Goal: Information Seeking & Learning: Learn about a topic

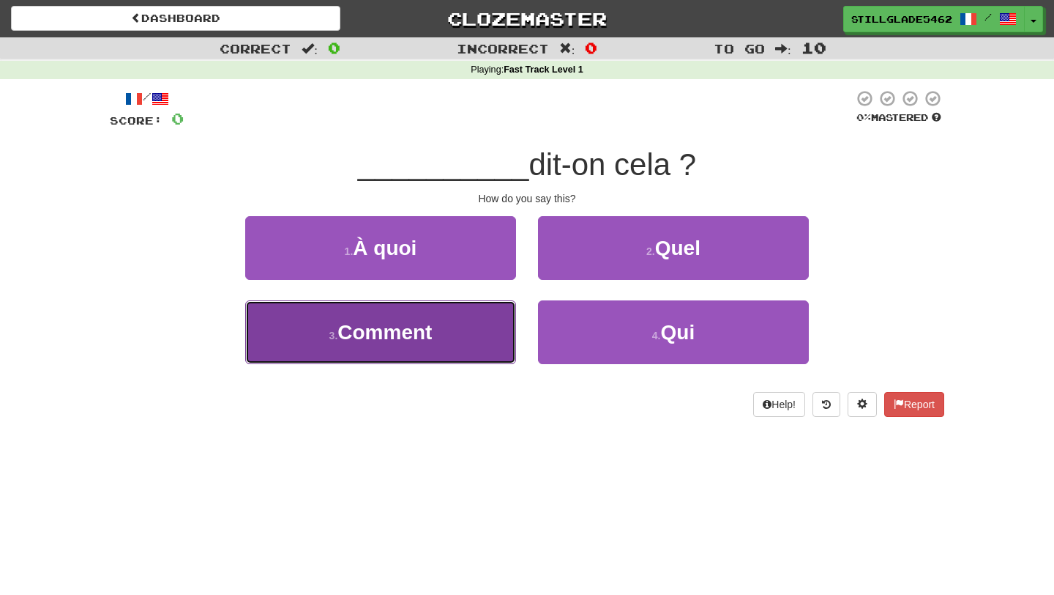
click at [461, 334] on button "3 . Comment" at bounding box center [380, 332] width 271 height 64
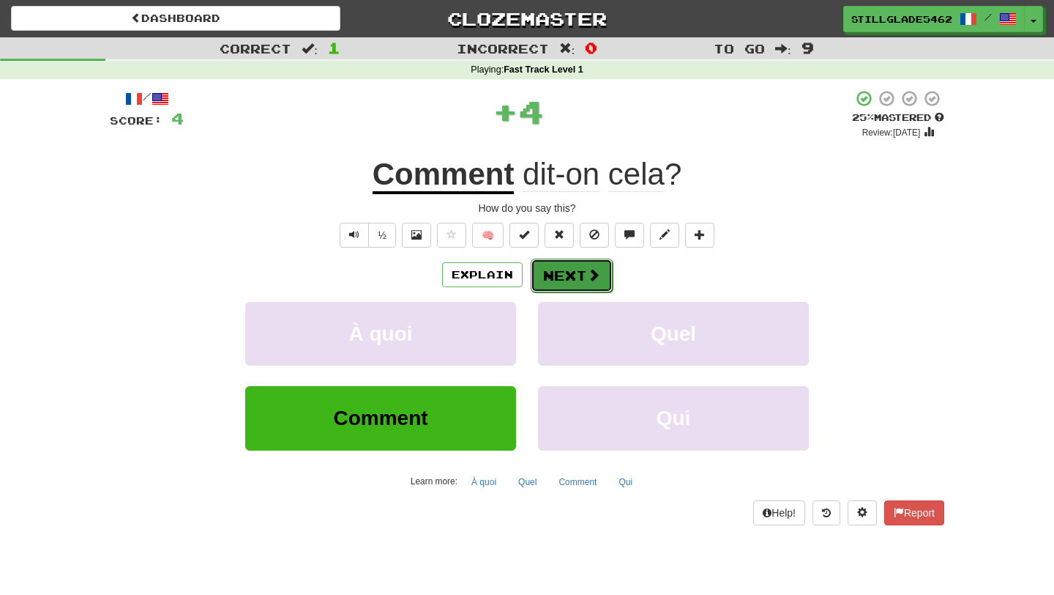
click at [593, 268] on span at bounding box center [593, 274] width 13 height 13
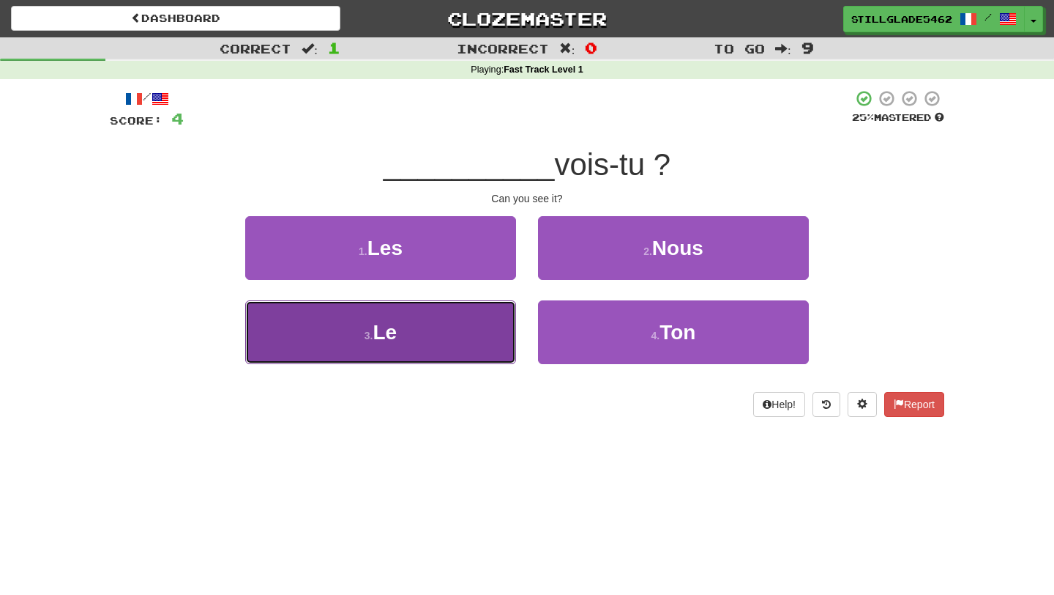
click at [474, 320] on button "3 . Le" at bounding box center [380, 332] width 271 height 64
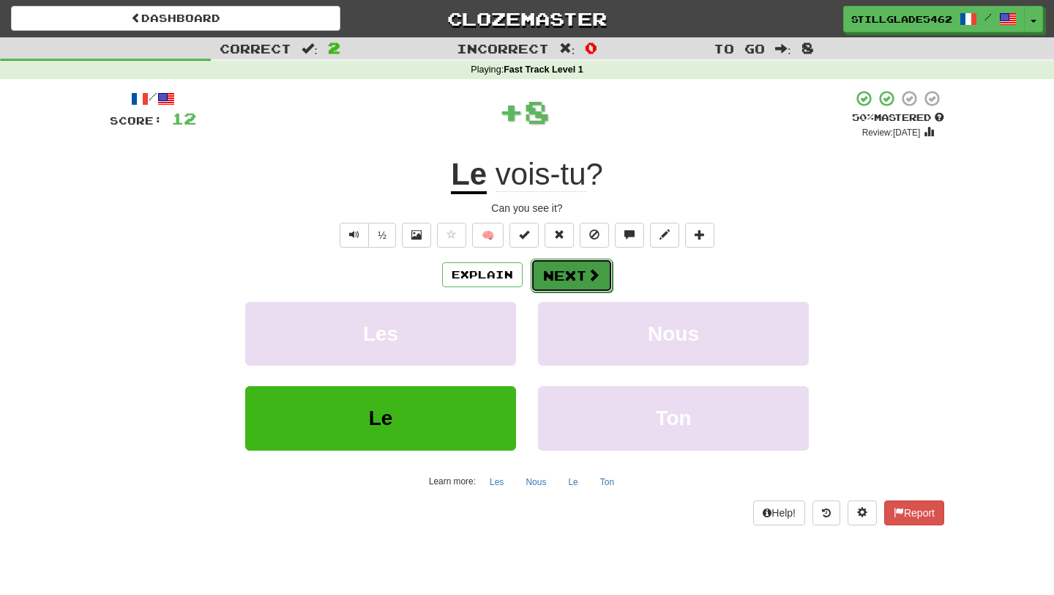
click at [555, 269] on button "Next" at bounding box center [572, 275] width 82 height 34
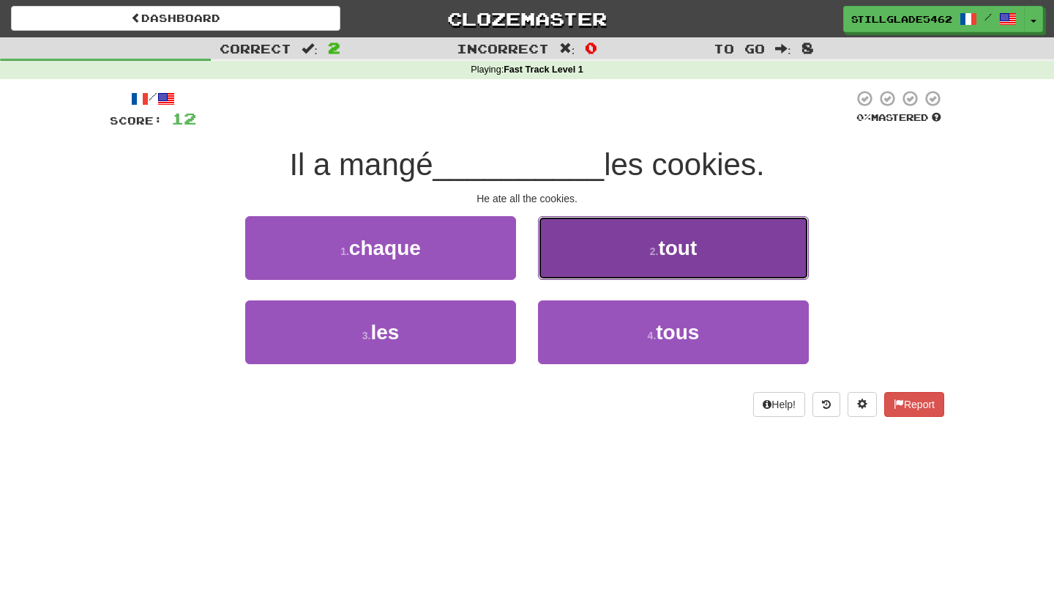
click at [573, 253] on button "2 . tout" at bounding box center [673, 248] width 271 height 64
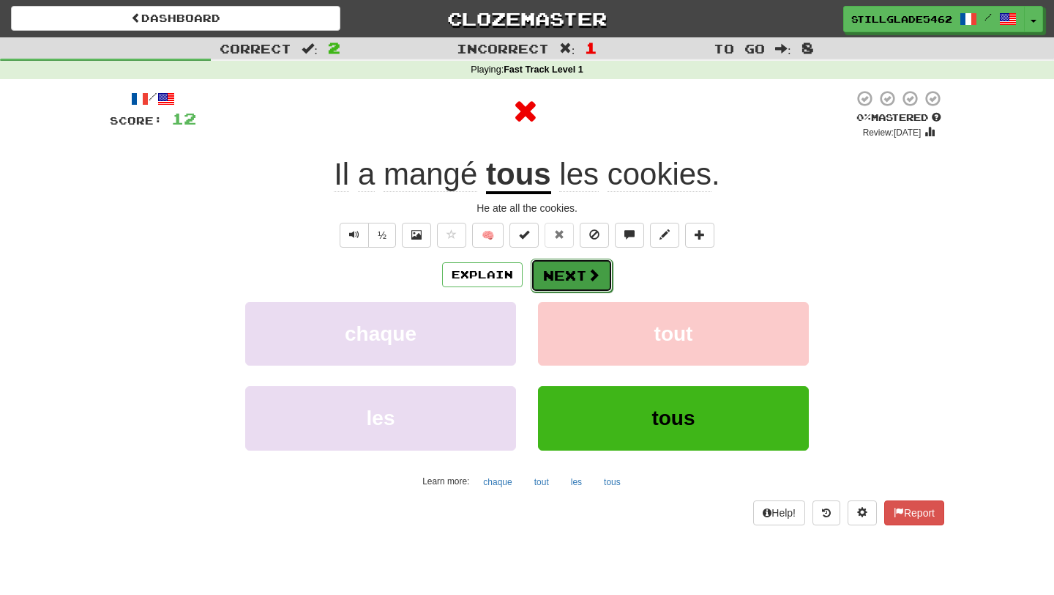
click at [559, 283] on button "Next" at bounding box center [572, 275] width 82 height 34
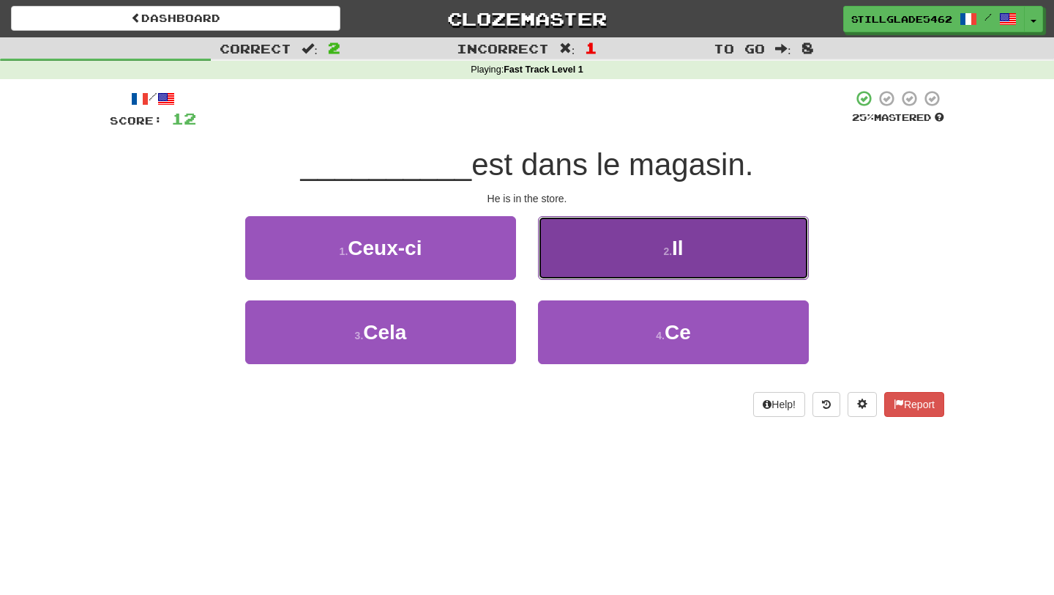
click at [622, 239] on button "2 . Il" at bounding box center [673, 248] width 271 height 64
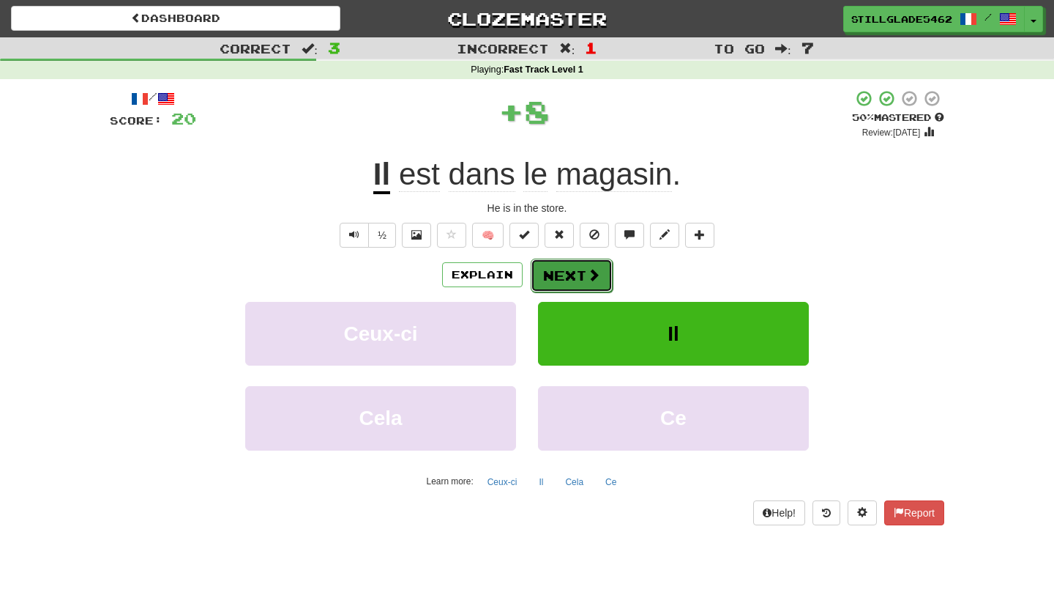
click at [571, 277] on button "Next" at bounding box center [572, 275] width 82 height 34
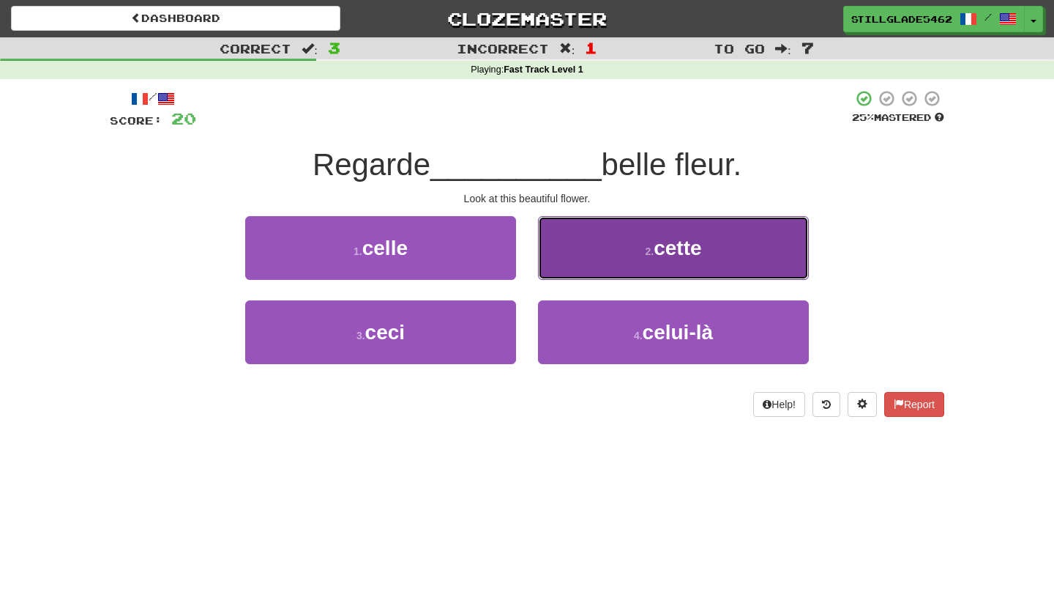
click at [581, 246] on button "2 . cette" at bounding box center [673, 248] width 271 height 64
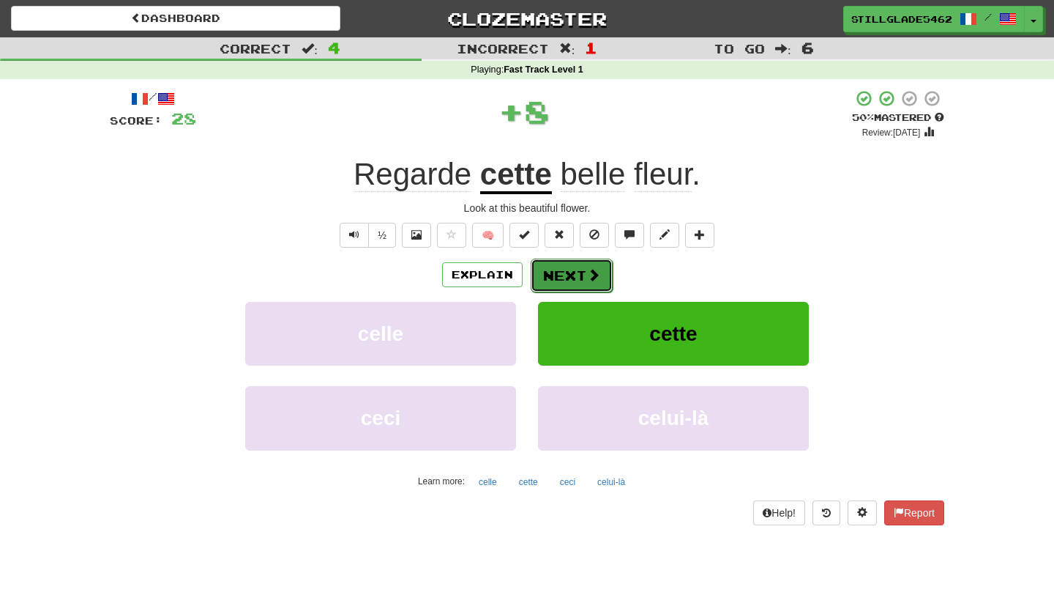
click at [578, 277] on button "Next" at bounding box center [572, 275] width 82 height 34
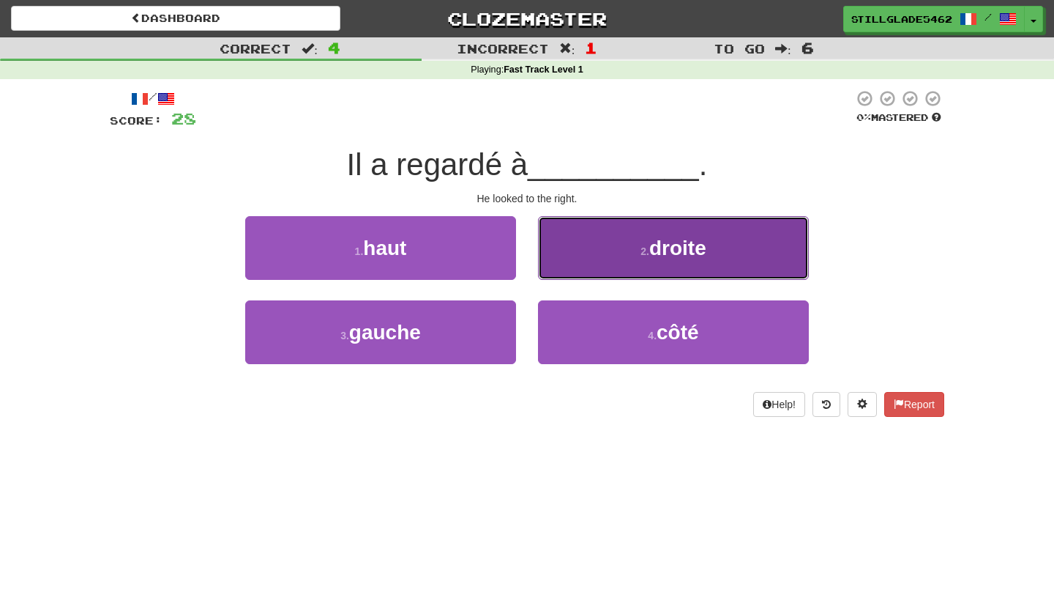
click at [560, 235] on button "2 . droite" at bounding box center [673, 248] width 271 height 64
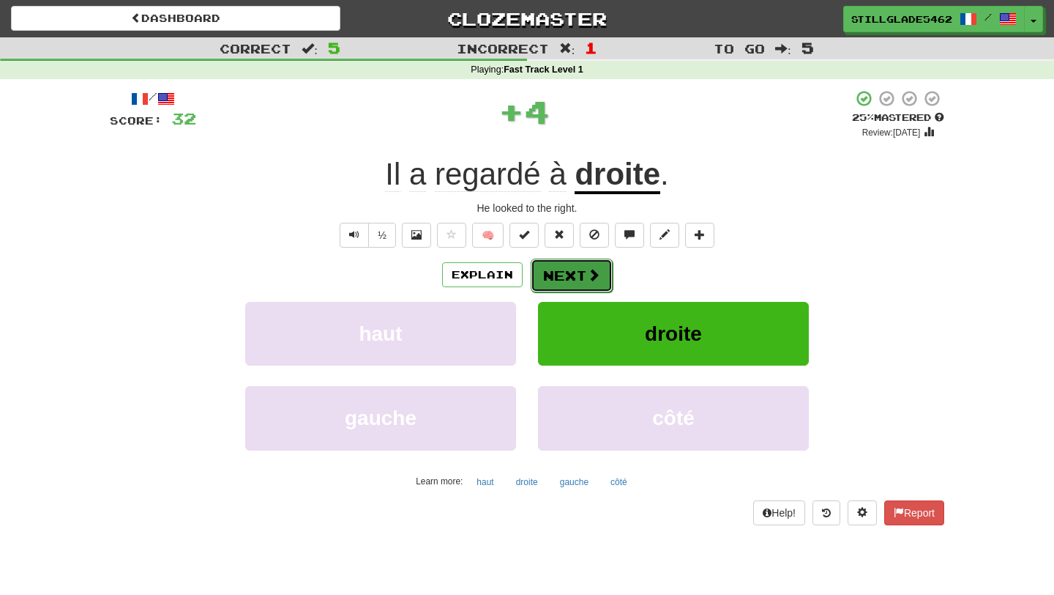
click at [570, 269] on button "Next" at bounding box center [572, 275] width 82 height 34
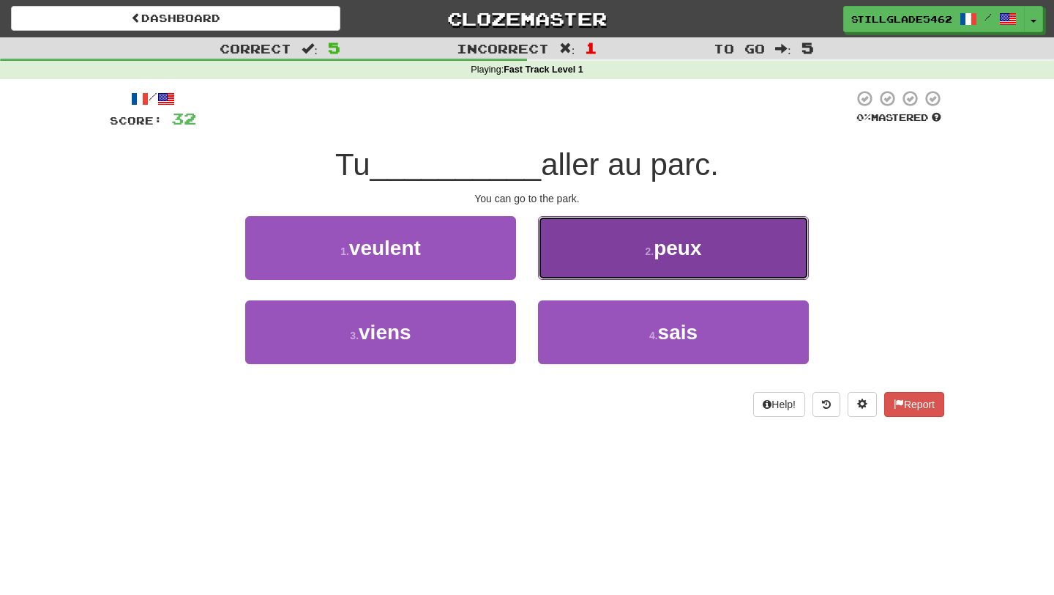
click at [584, 245] on button "2 . peux" at bounding box center [673, 248] width 271 height 64
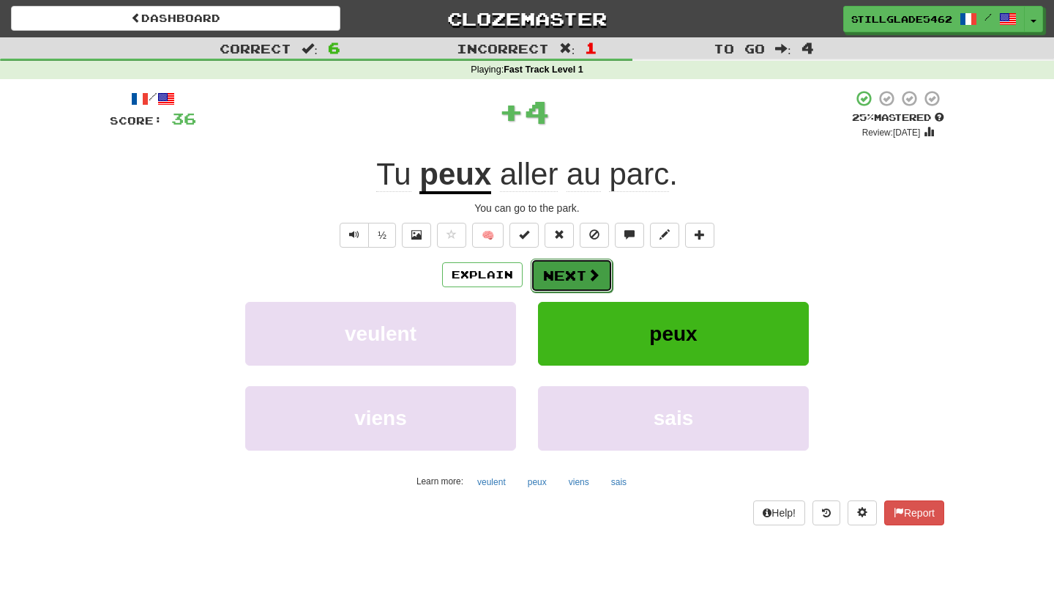
click at [578, 282] on button "Next" at bounding box center [572, 275] width 82 height 34
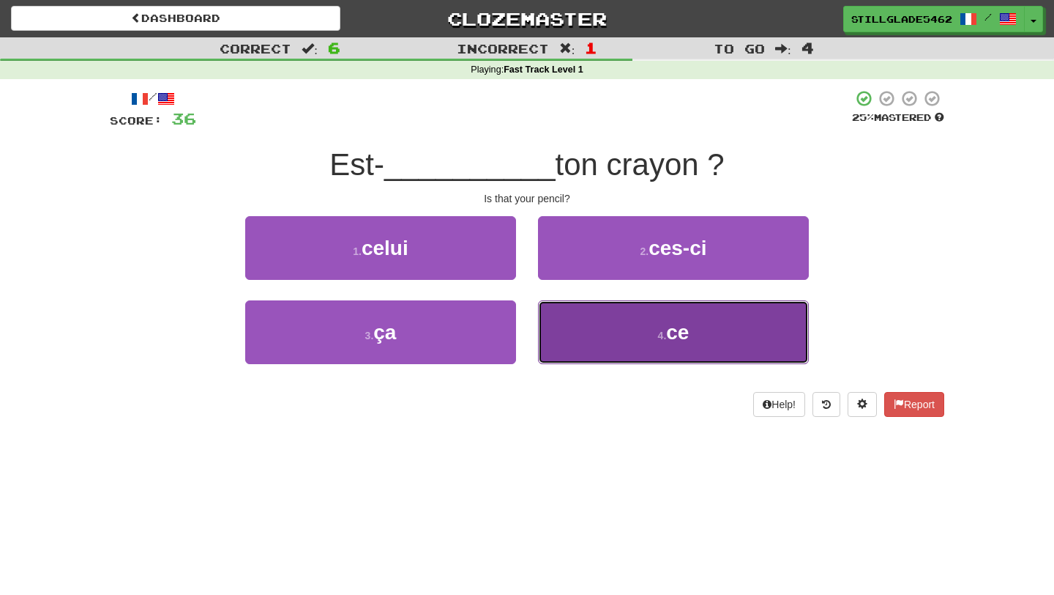
click at [559, 343] on button "4 . ce" at bounding box center [673, 332] width 271 height 64
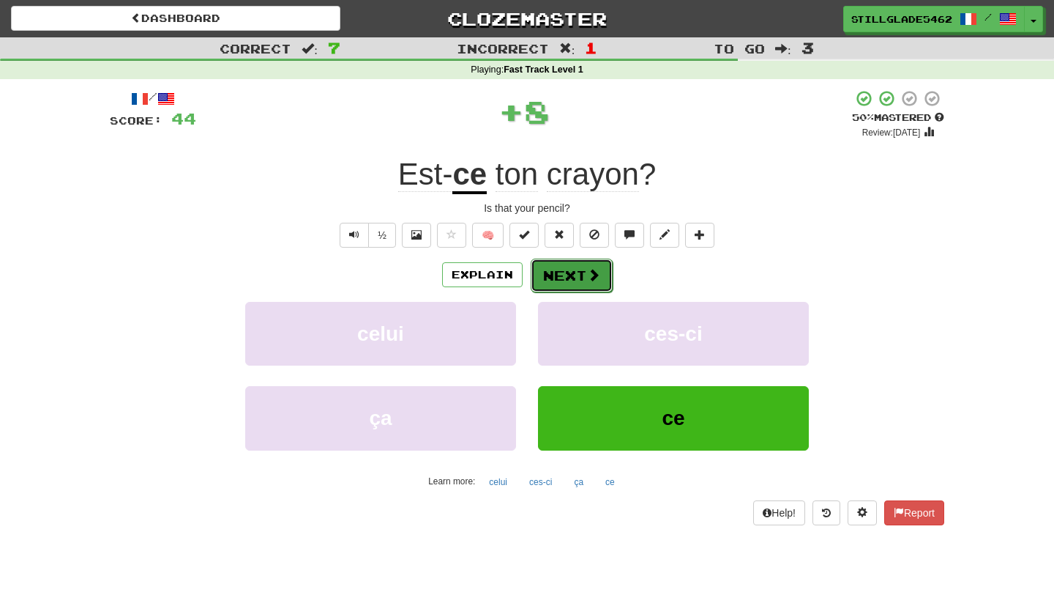
click at [562, 278] on button "Next" at bounding box center [572, 275] width 82 height 34
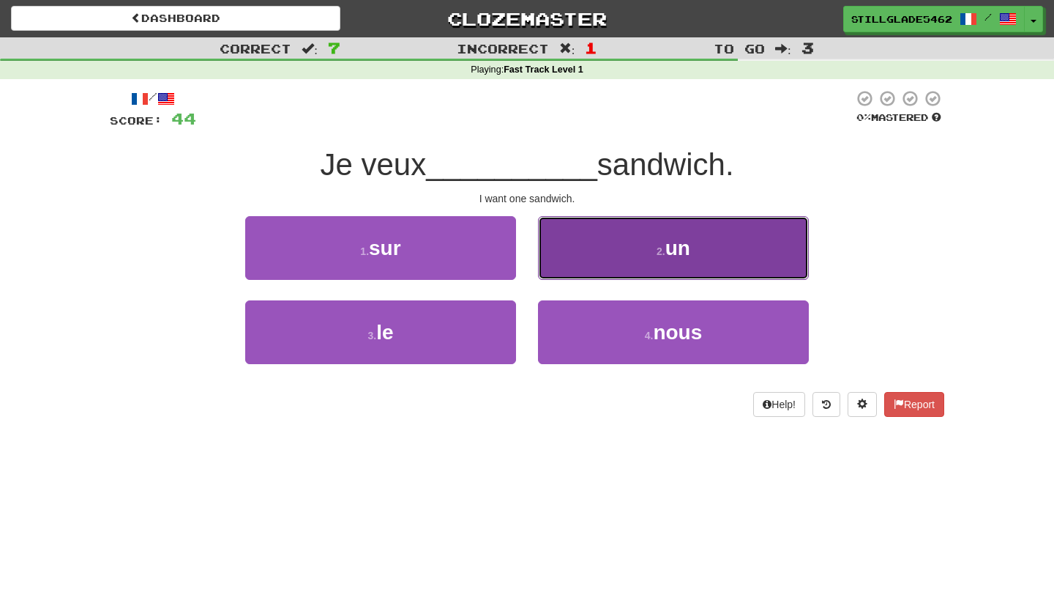
click at [561, 246] on button "2 . un" at bounding box center [673, 248] width 271 height 64
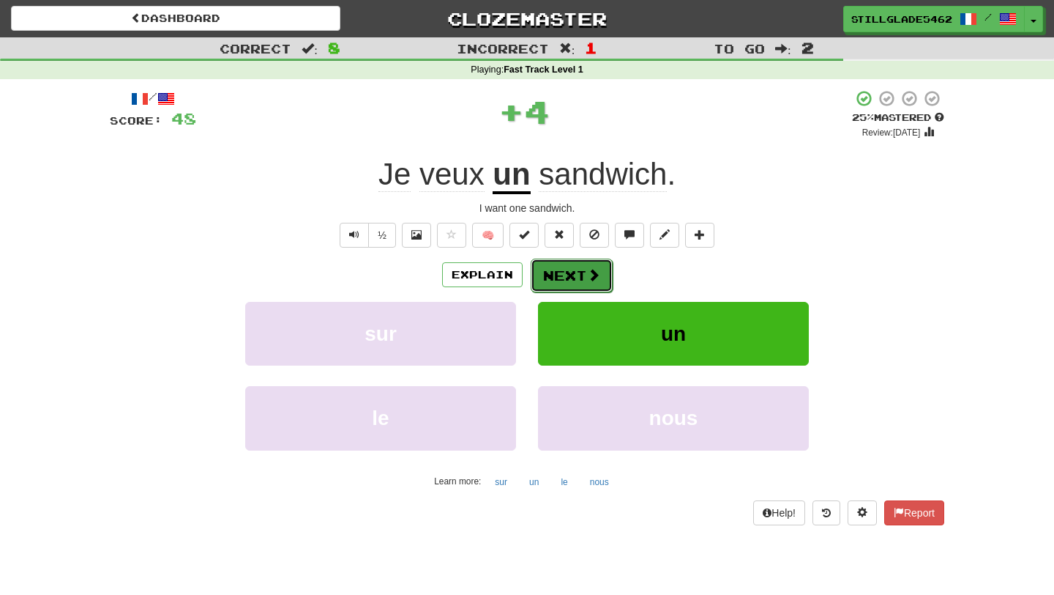
click at [575, 285] on button "Next" at bounding box center [572, 275] width 82 height 34
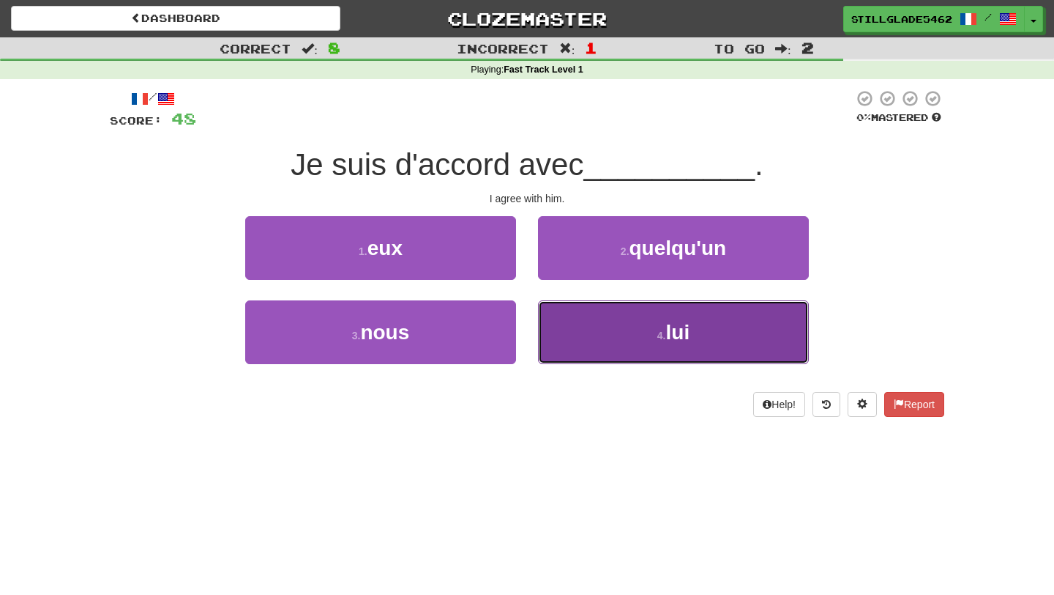
click at [606, 326] on button "4 . lui" at bounding box center [673, 332] width 271 height 64
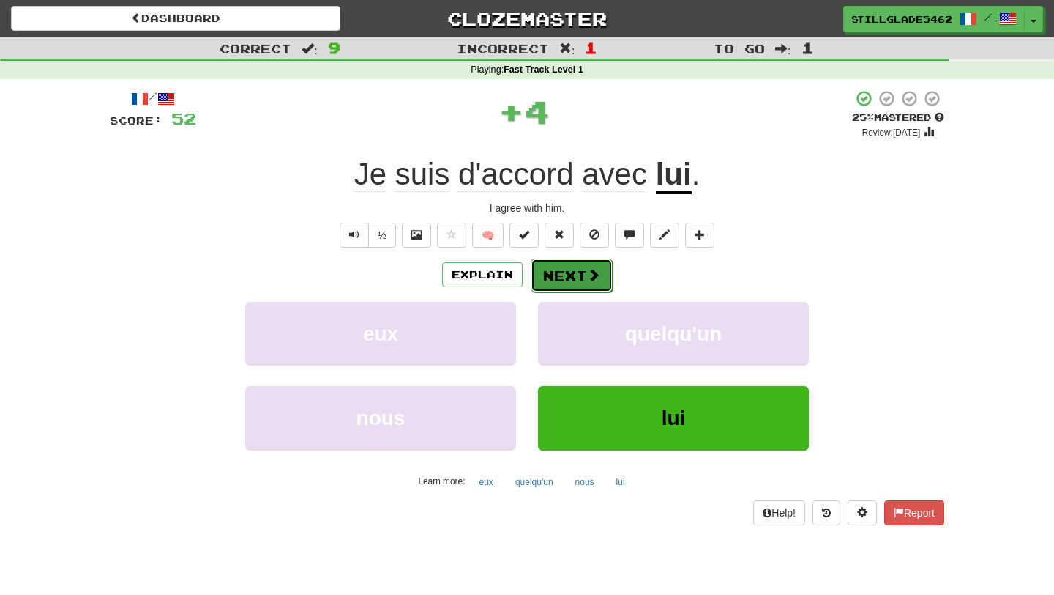
click at [595, 277] on span at bounding box center [593, 274] width 13 height 13
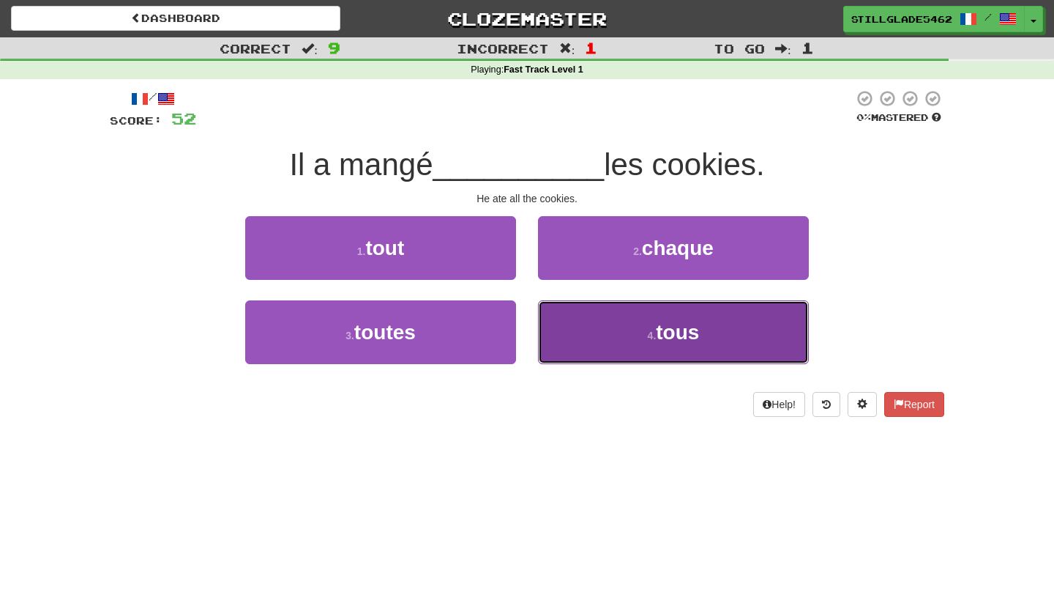
click at [630, 316] on button "4 . tous" at bounding box center [673, 332] width 271 height 64
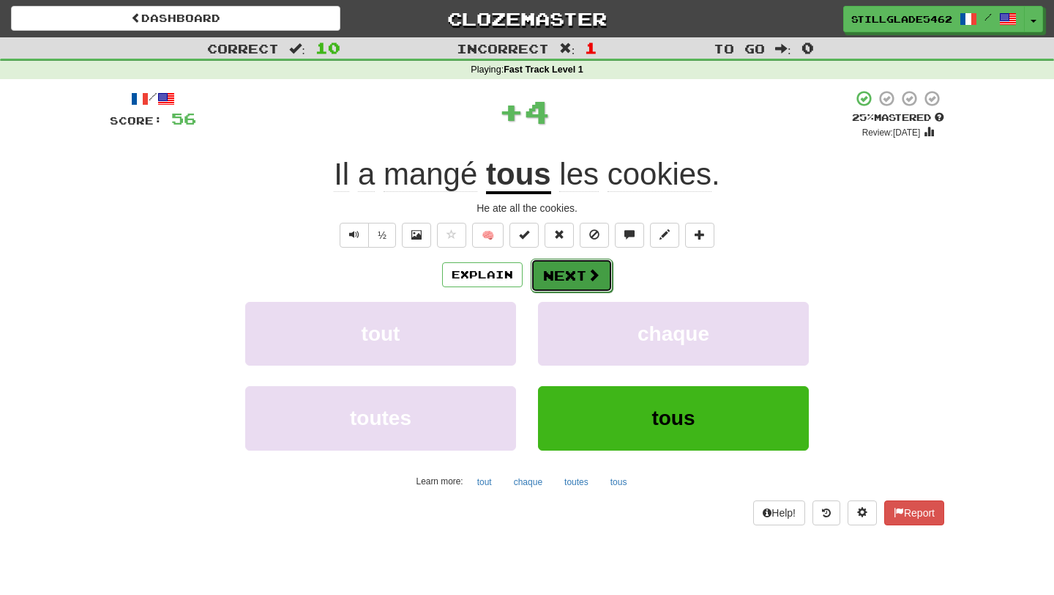
click at [593, 277] on span at bounding box center [593, 274] width 13 height 13
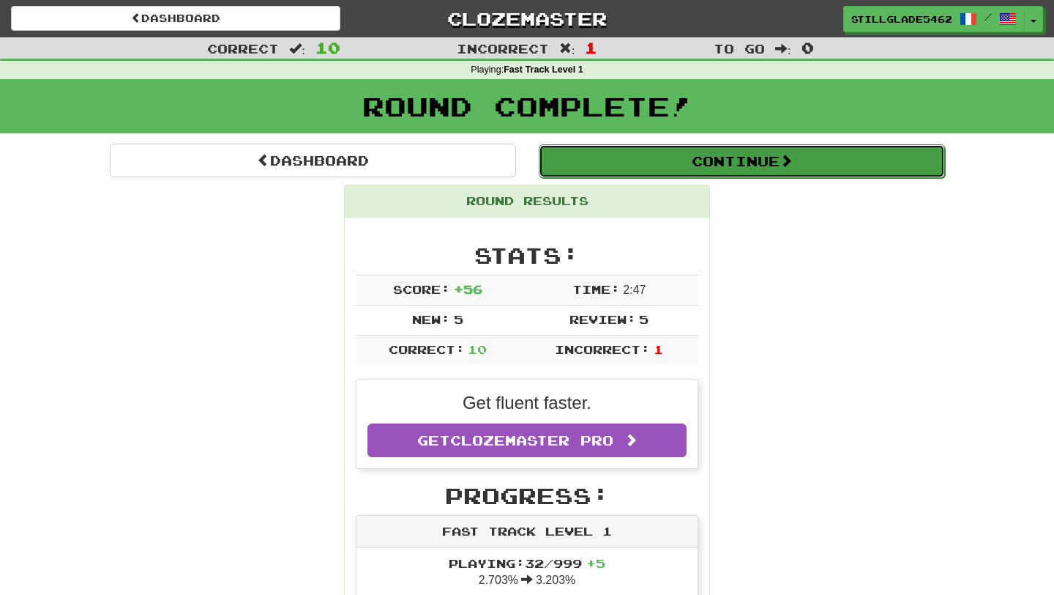
click at [663, 157] on button "Continue" at bounding box center [742, 161] width 406 height 34
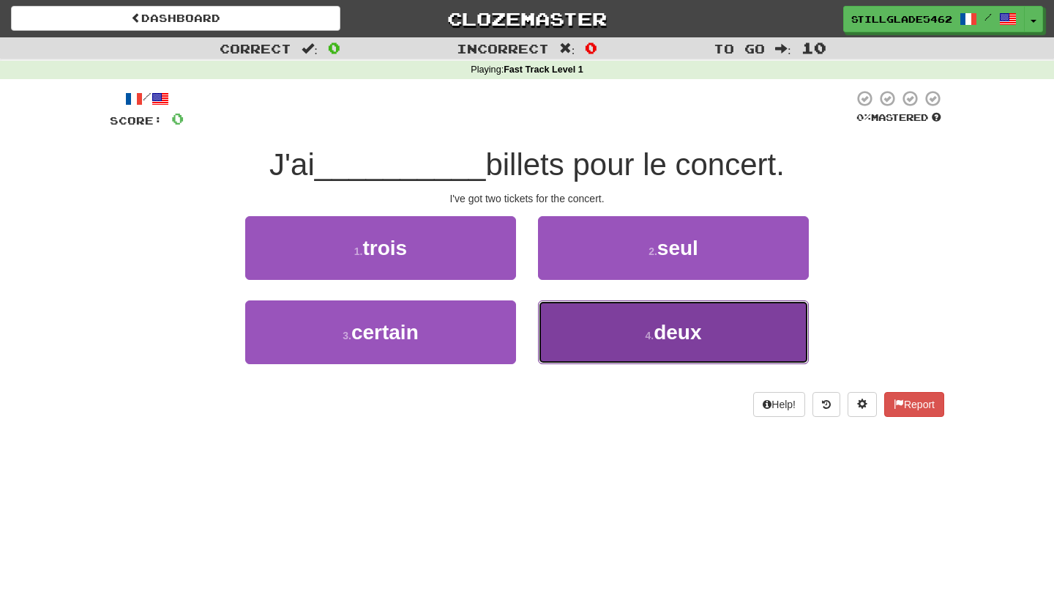
click at [594, 332] on button "4 . deux" at bounding box center [673, 332] width 271 height 64
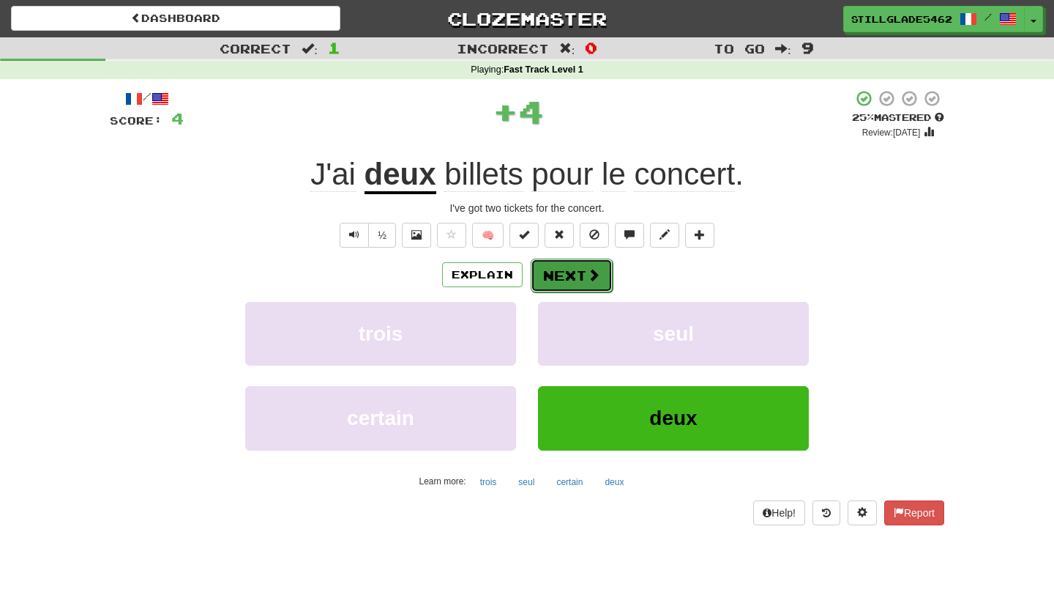
click at [562, 266] on button "Next" at bounding box center [572, 275] width 82 height 34
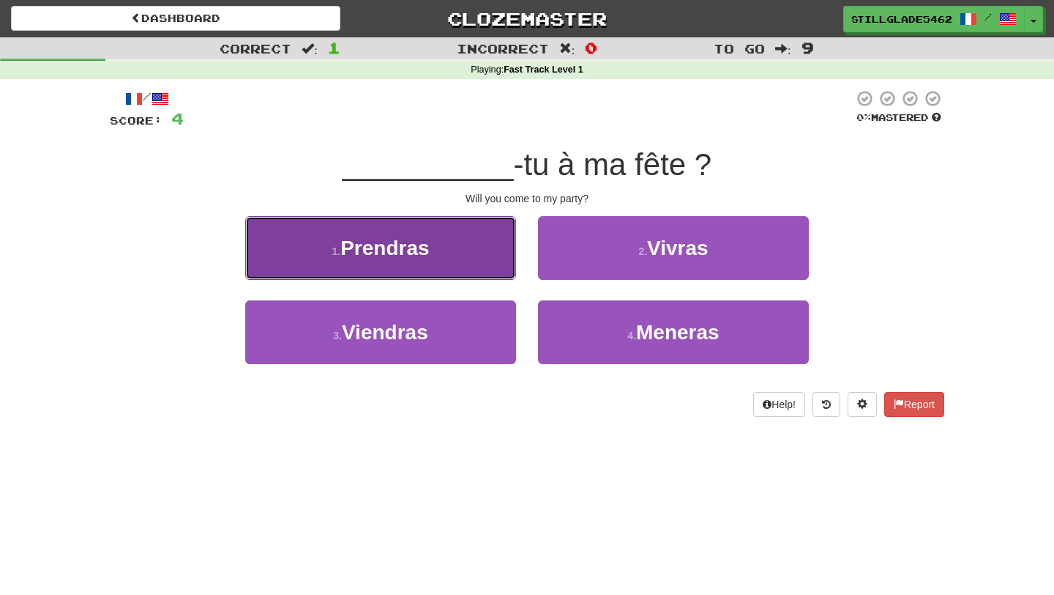
click at [444, 239] on button "1 . Prendras" at bounding box center [380, 248] width 271 height 64
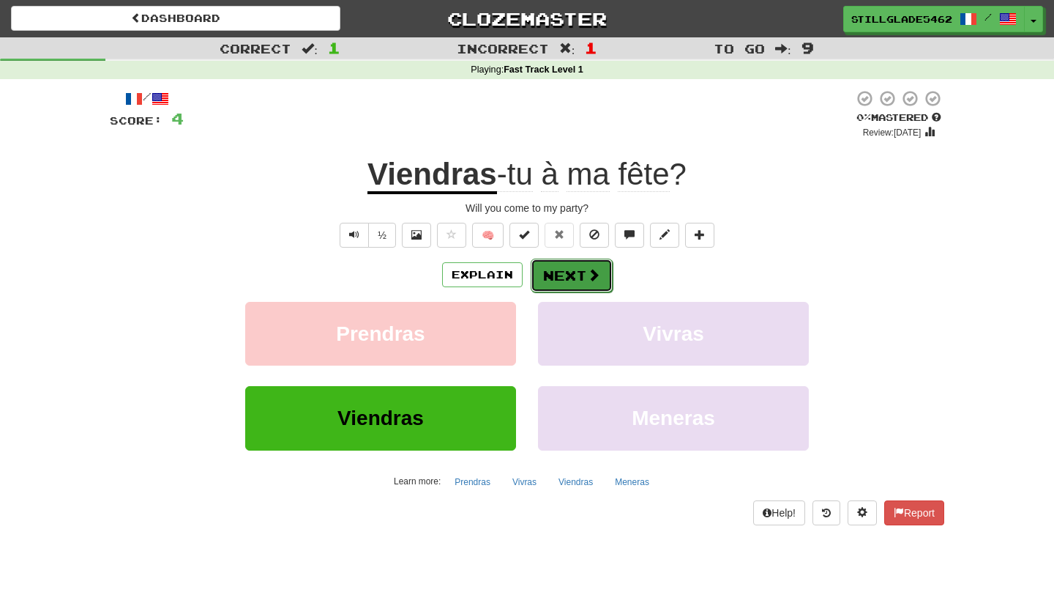
click at [575, 270] on button "Next" at bounding box center [572, 275] width 82 height 34
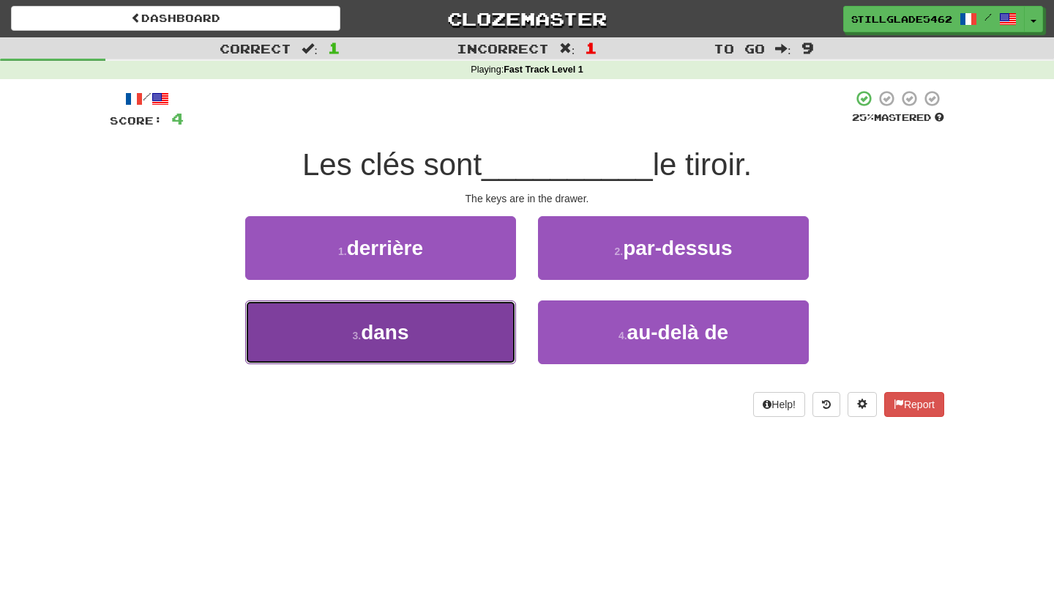
click at [435, 305] on button "3 . dans" at bounding box center [380, 332] width 271 height 64
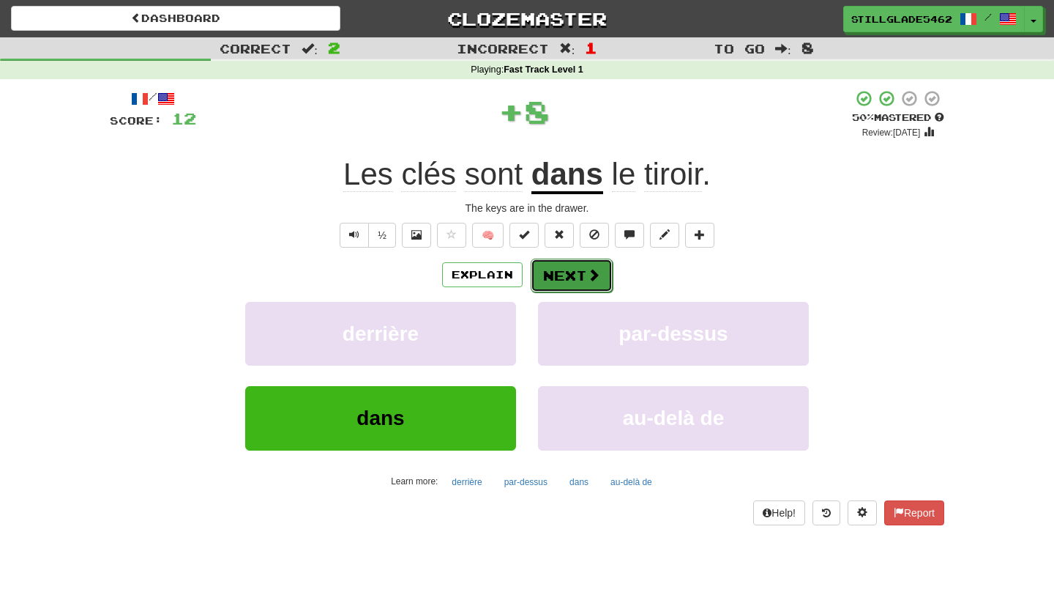
click at [548, 264] on body "Dashboard Clozemaster StillGlade5462 / Toggle Dropdown Dashboard Leaderboard Ac…" at bounding box center [527, 557] width 1054 height 1114
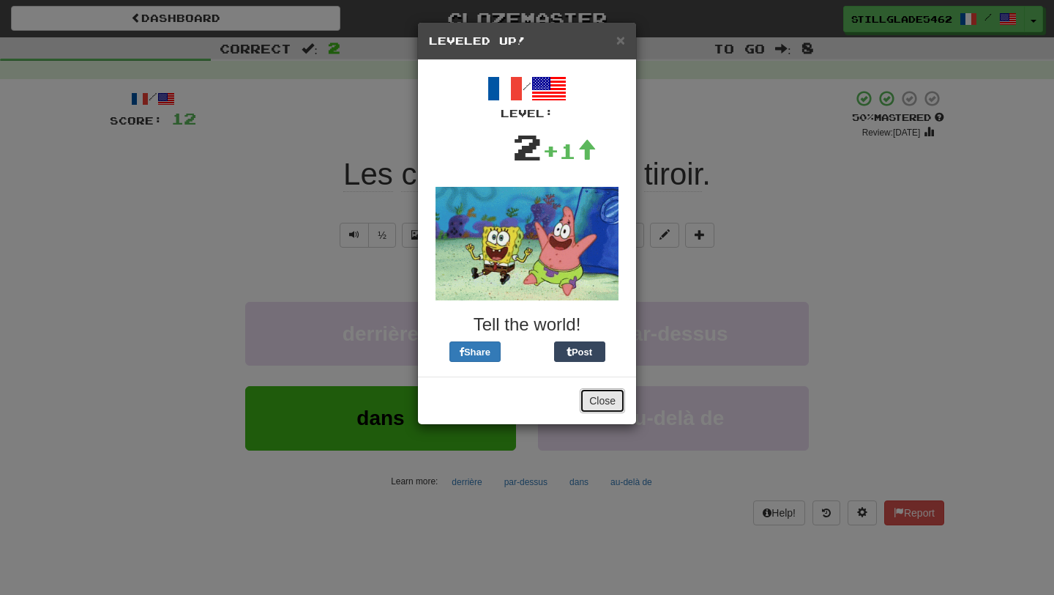
click at [611, 403] on button "Close" at bounding box center [602, 400] width 45 height 25
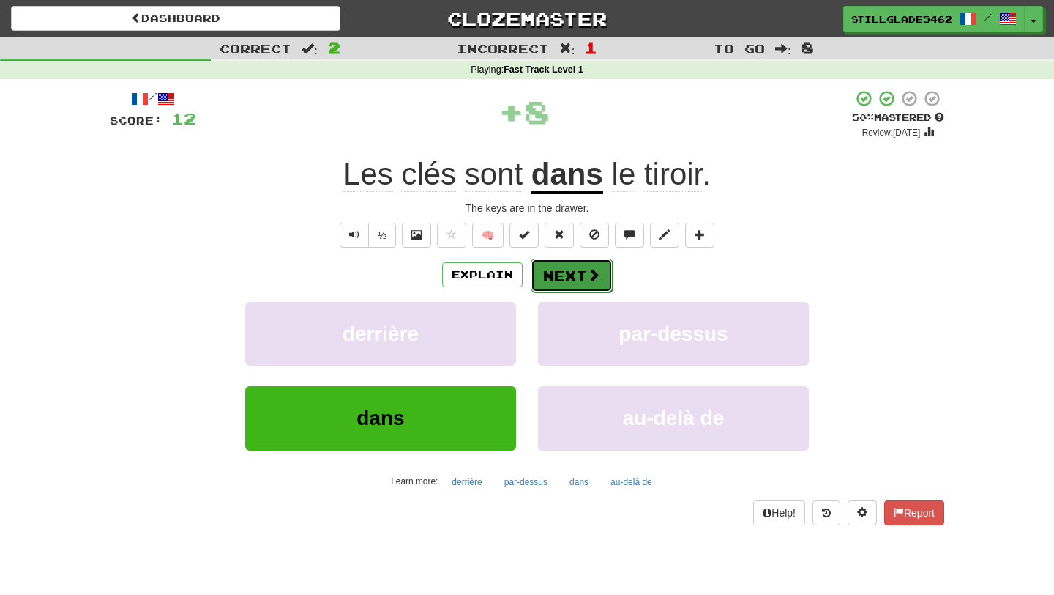
click at [587, 264] on button "Next" at bounding box center [572, 275] width 82 height 34
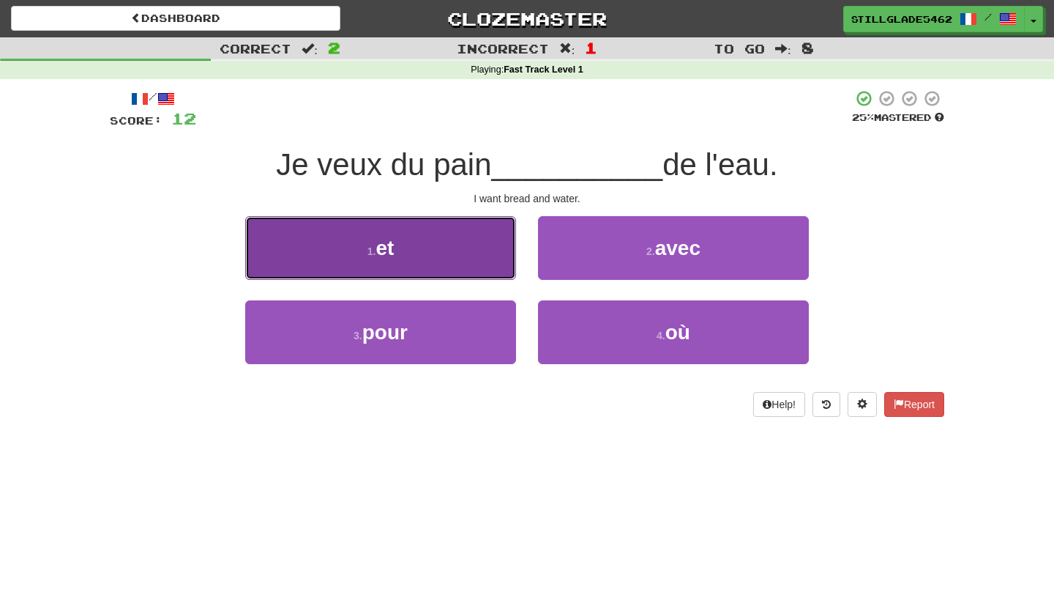
click at [424, 242] on button "1 . et" at bounding box center [380, 248] width 271 height 64
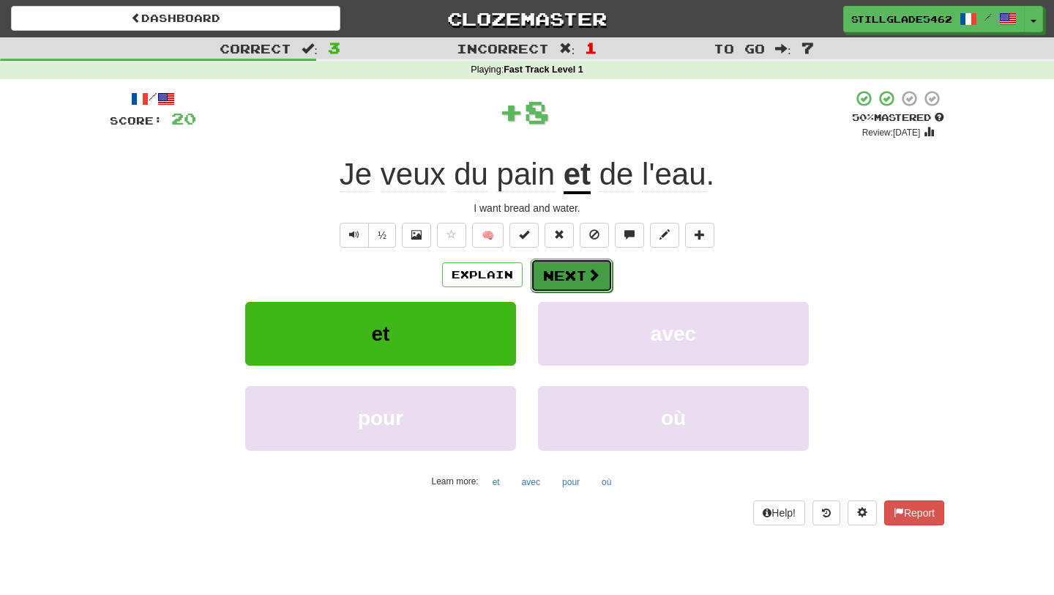
click at [553, 260] on button "Next" at bounding box center [572, 275] width 82 height 34
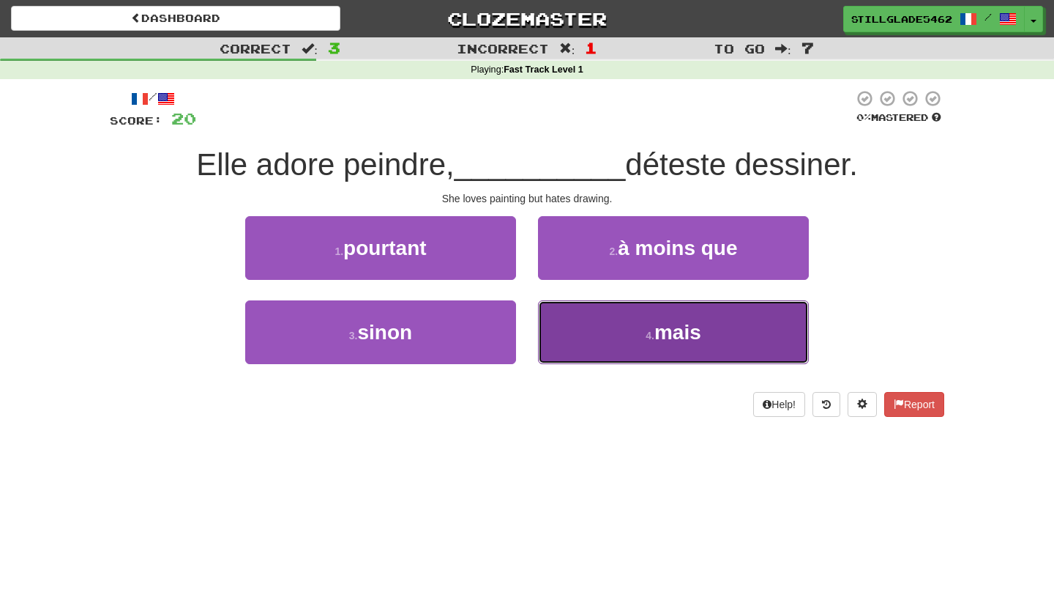
click at [567, 338] on button "4 . mais" at bounding box center [673, 332] width 271 height 64
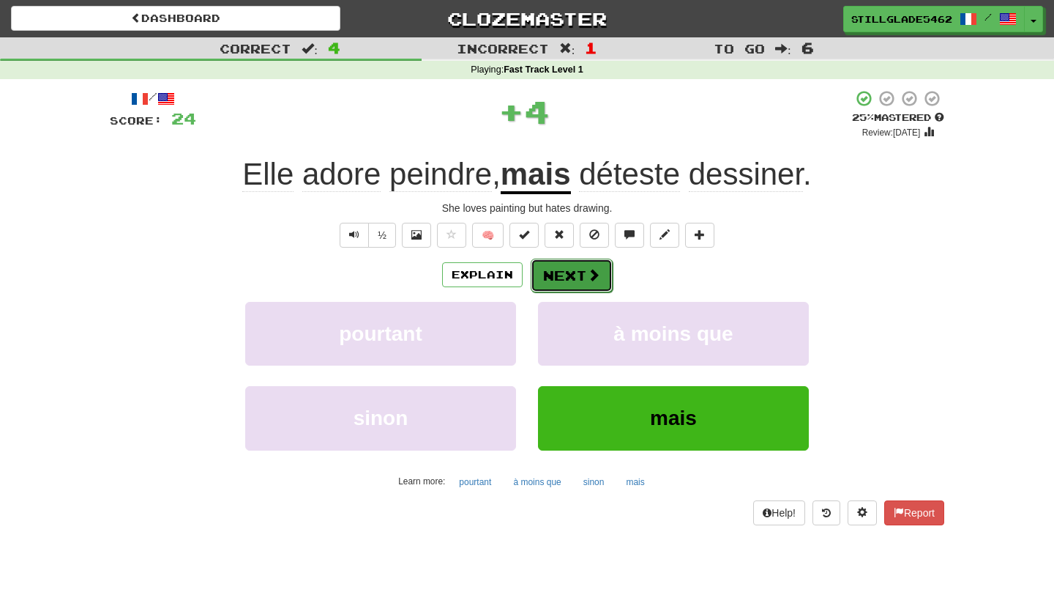
click at [582, 276] on button "Next" at bounding box center [572, 275] width 82 height 34
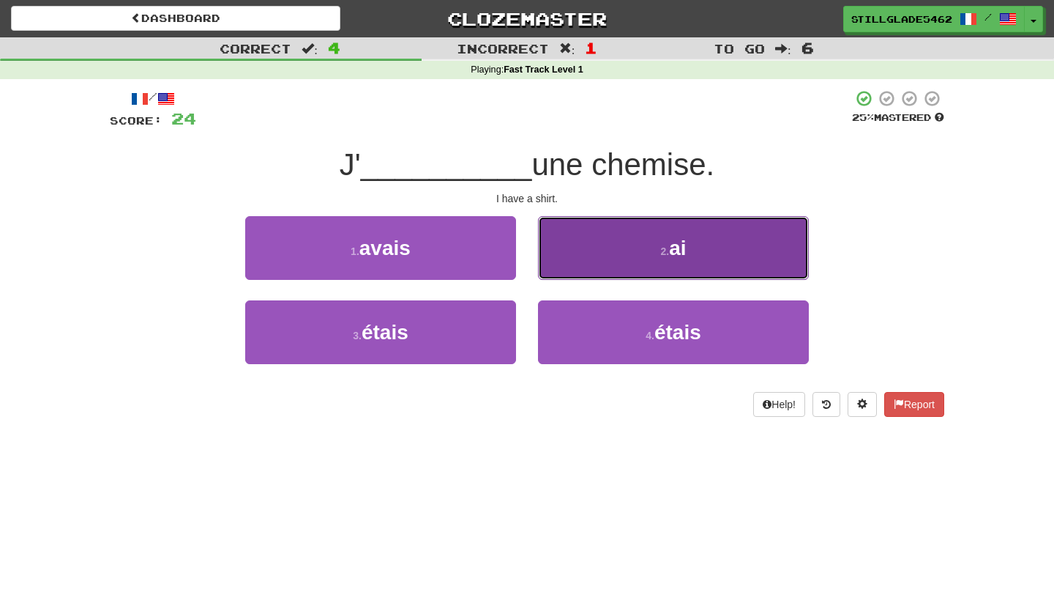
click at [597, 245] on button "2 . ai" at bounding box center [673, 248] width 271 height 64
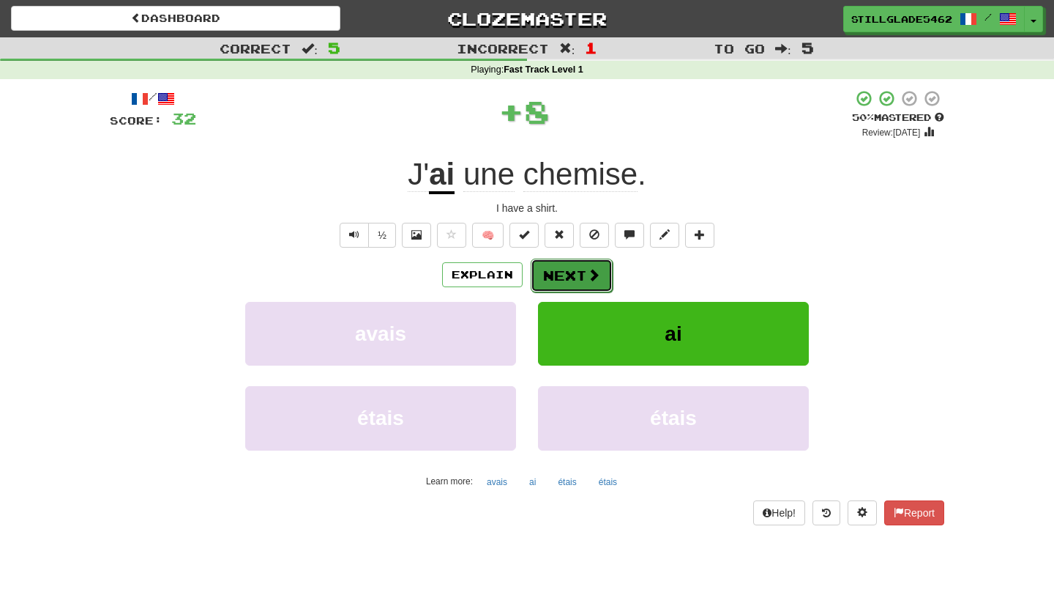
click at [573, 272] on button "Next" at bounding box center [572, 275] width 82 height 34
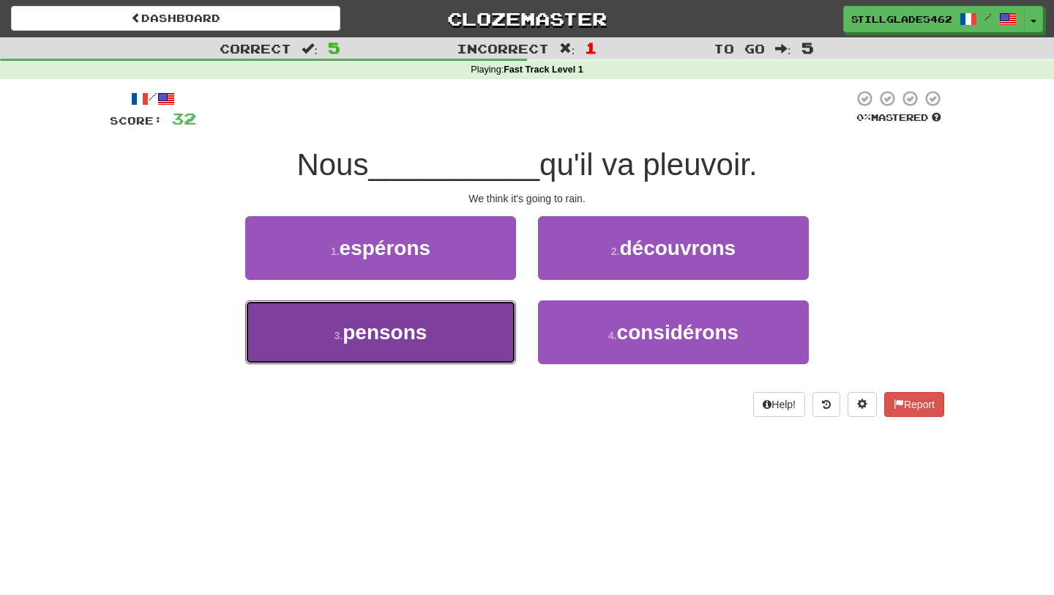
click at [448, 321] on button "3 . pensons" at bounding box center [380, 332] width 271 height 64
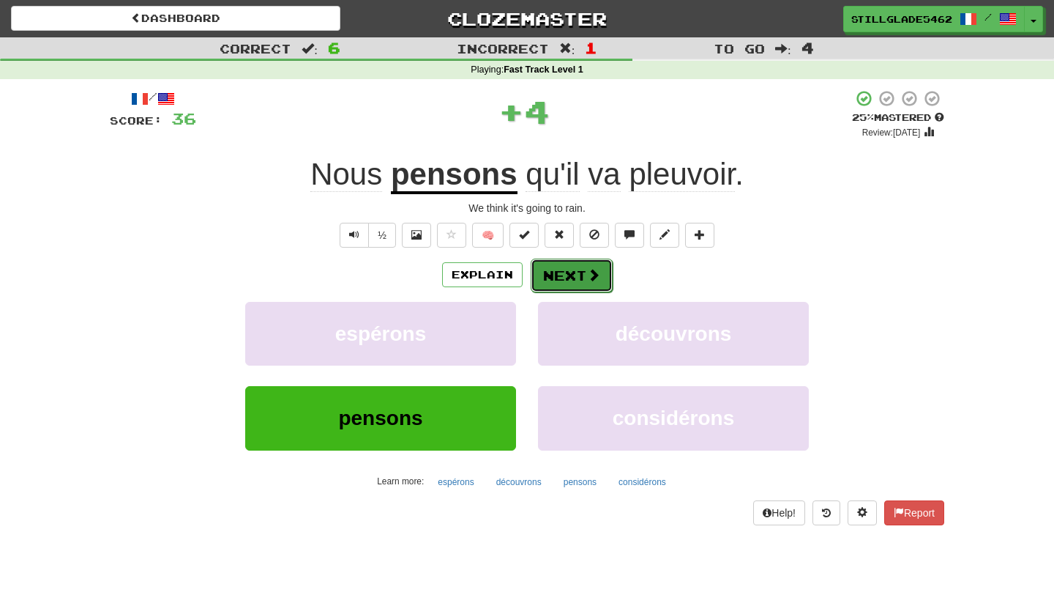
click at [551, 279] on button "Next" at bounding box center [572, 275] width 82 height 34
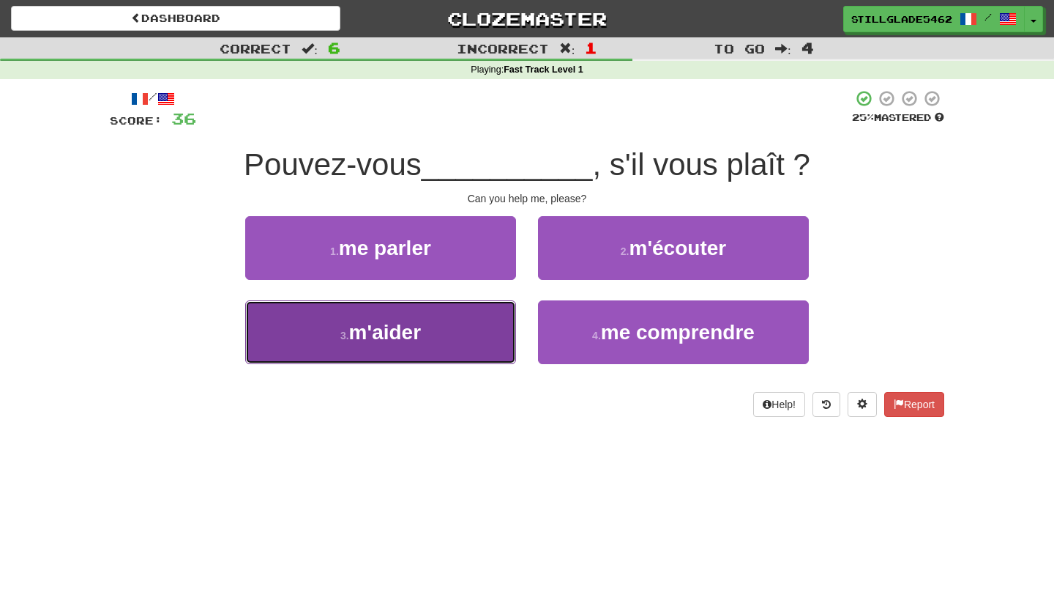
click at [384, 344] on button "3 . m'aider" at bounding box center [380, 332] width 271 height 64
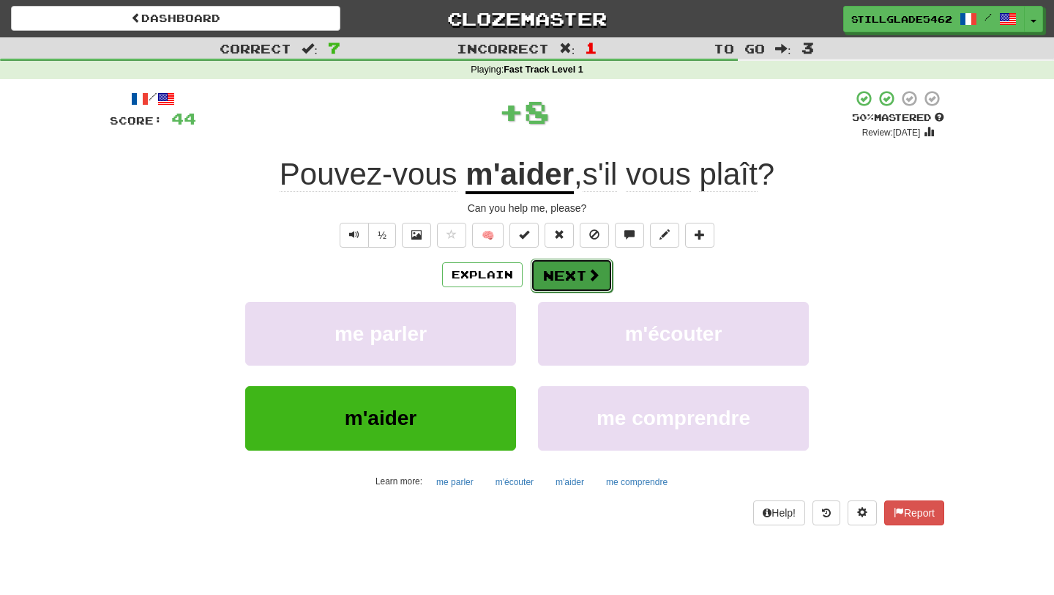
click at [545, 275] on button "Next" at bounding box center [572, 275] width 82 height 34
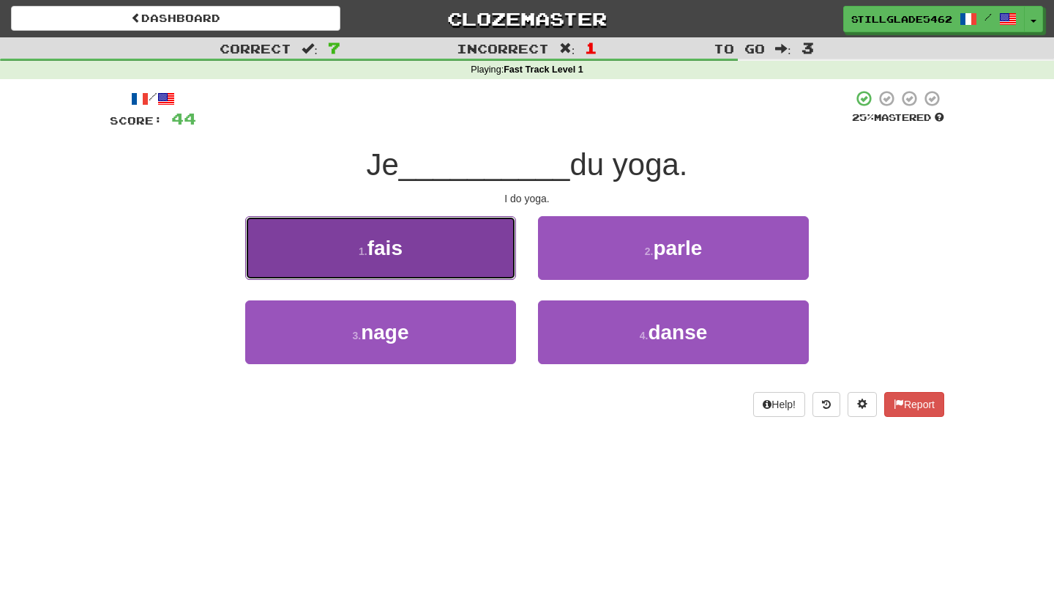
click at [340, 264] on button "1 . fais" at bounding box center [380, 248] width 271 height 64
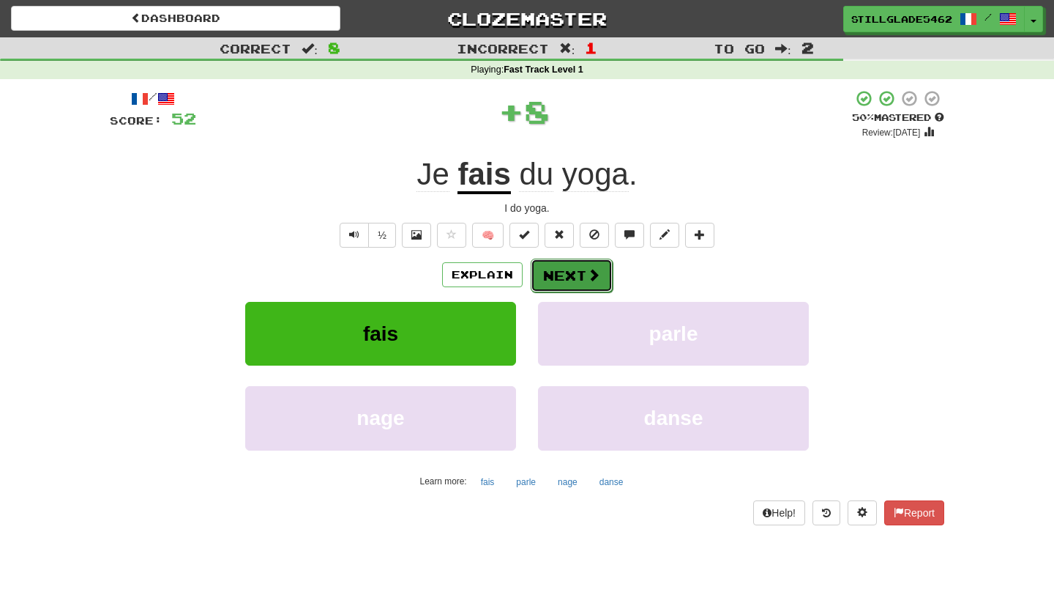
click at [567, 277] on button "Next" at bounding box center [572, 275] width 82 height 34
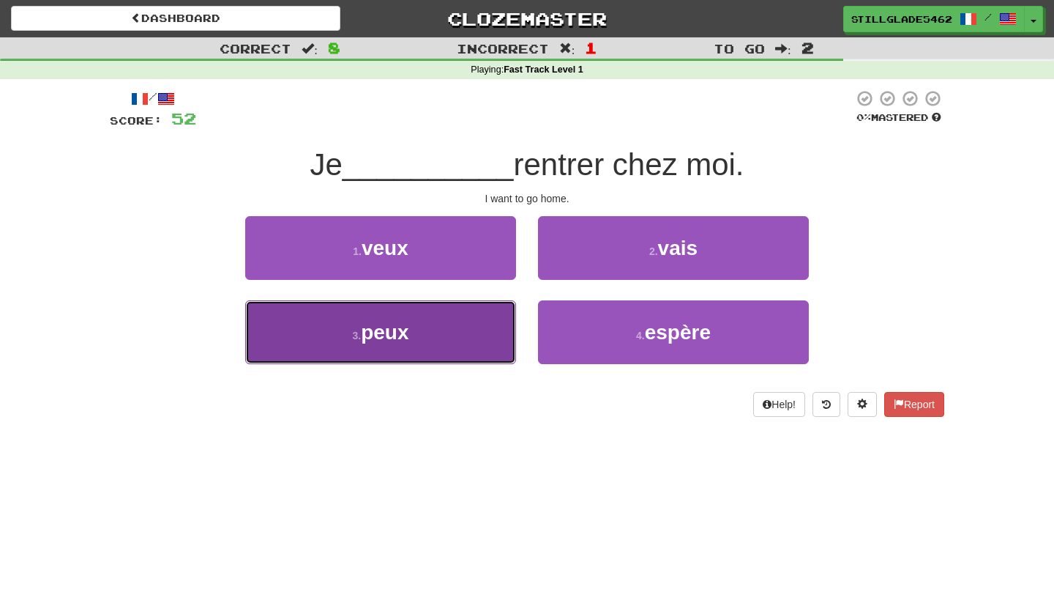
click at [468, 318] on button "3 . peux" at bounding box center [380, 332] width 271 height 64
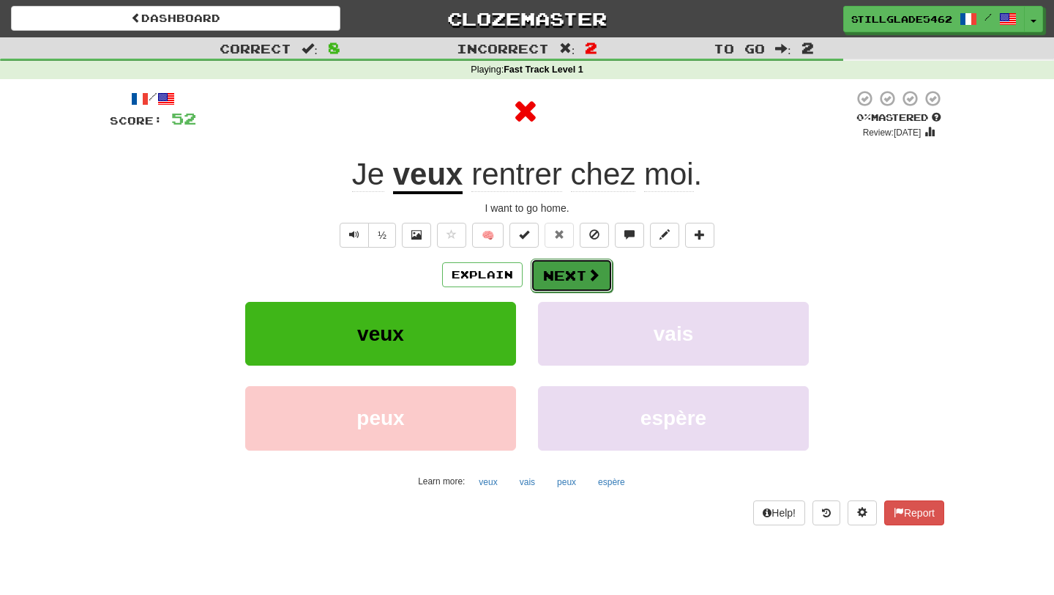
click at [553, 272] on button "Next" at bounding box center [572, 275] width 82 height 34
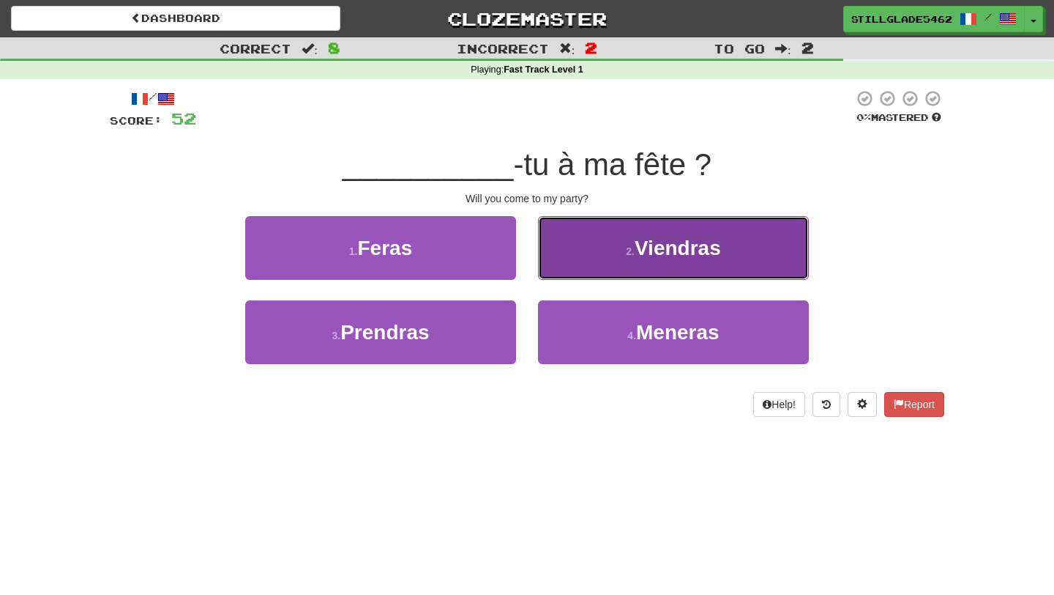
click at [590, 234] on button "2 . Viendras" at bounding box center [673, 248] width 271 height 64
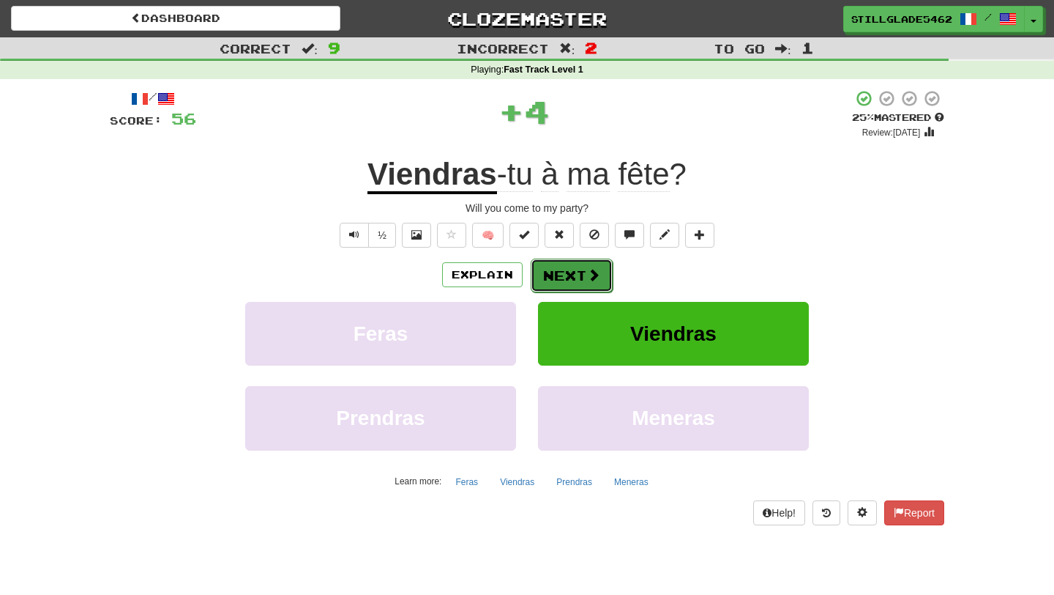
click at [568, 273] on button "Next" at bounding box center [572, 275] width 82 height 34
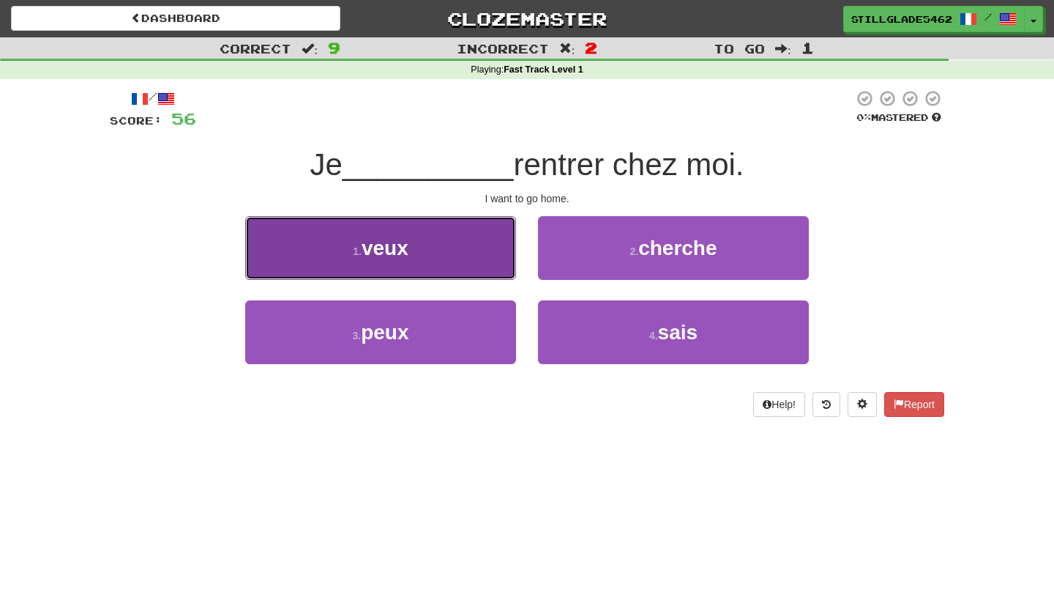
click at [451, 232] on button "1 . veux" at bounding box center [380, 248] width 271 height 64
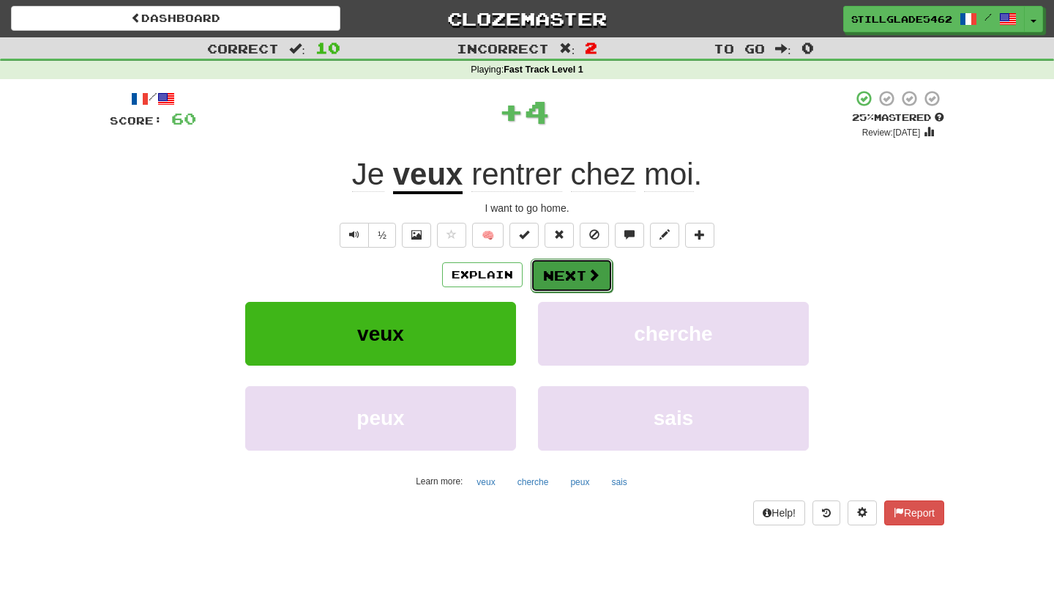
click at [563, 291] on button "Next" at bounding box center [572, 275] width 82 height 34
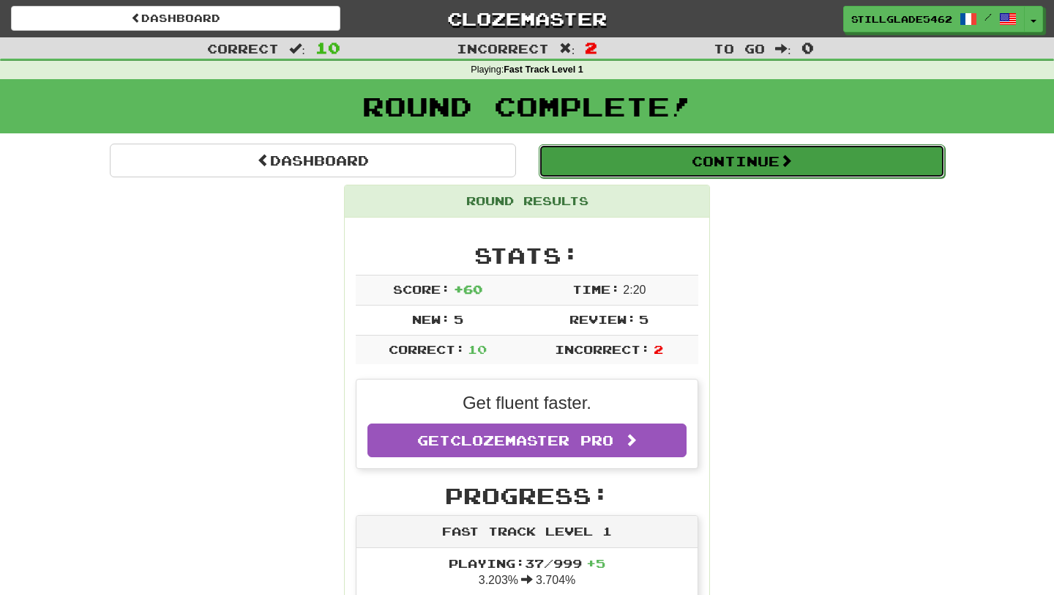
click at [677, 163] on button "Continue" at bounding box center [742, 161] width 406 height 34
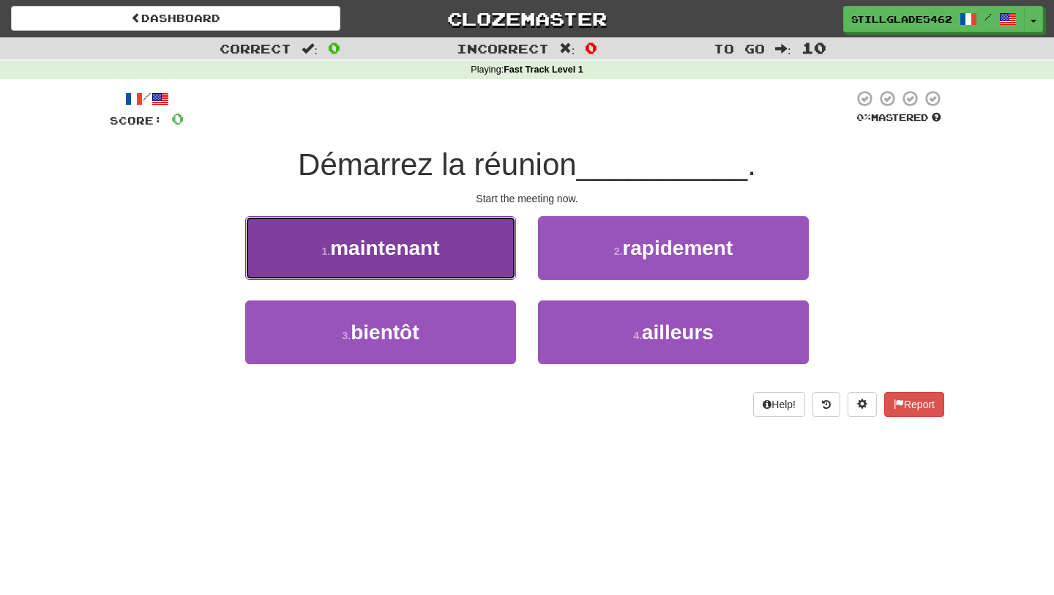
click at [481, 241] on button "1 . maintenant" at bounding box center [380, 248] width 271 height 64
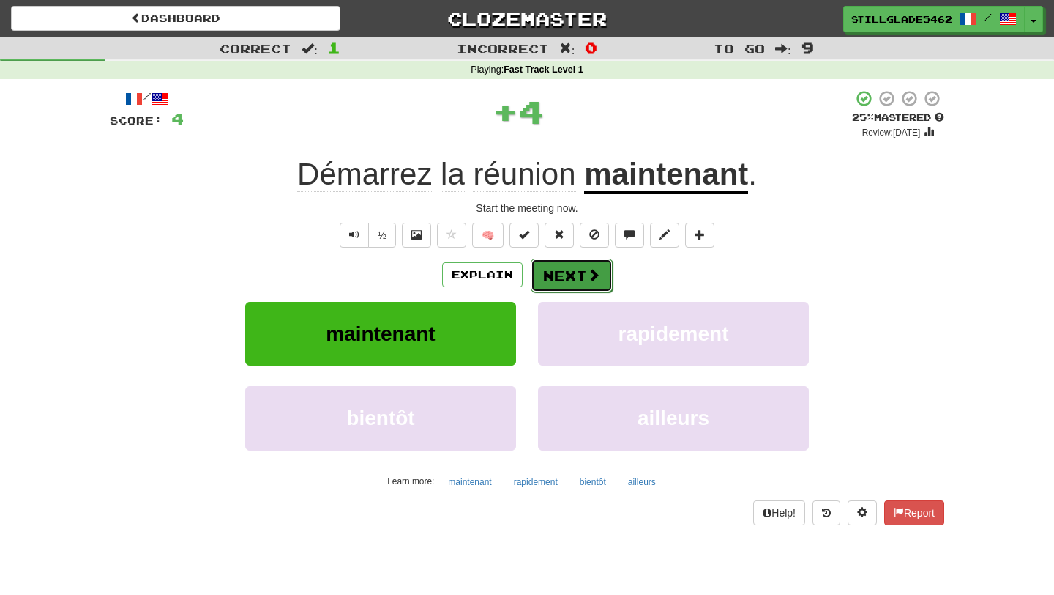
click at [570, 269] on button "Next" at bounding box center [572, 275] width 82 height 34
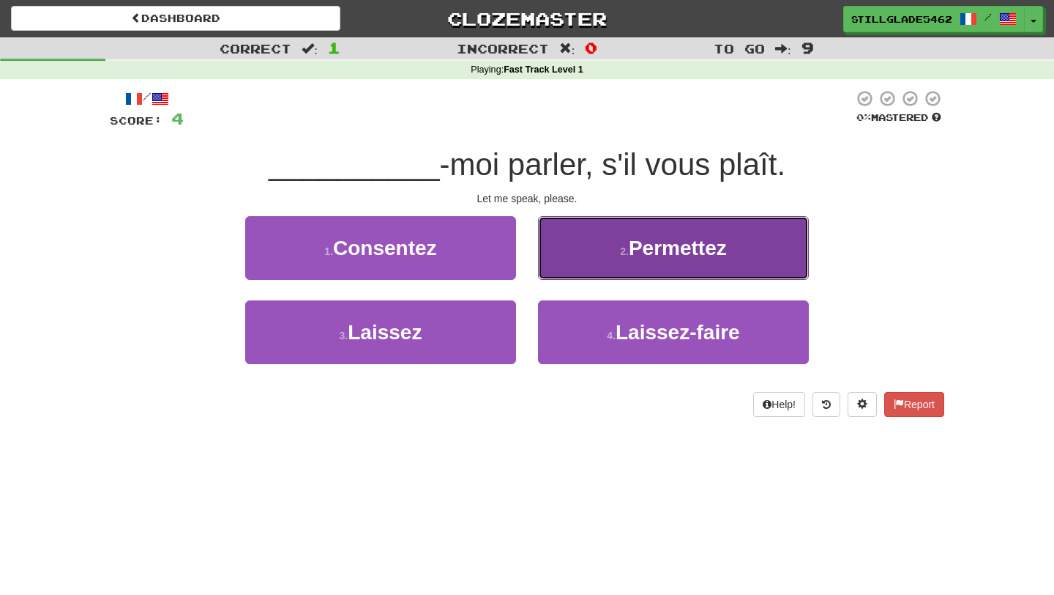
click at [601, 250] on button "2 . Permettez" at bounding box center [673, 248] width 271 height 64
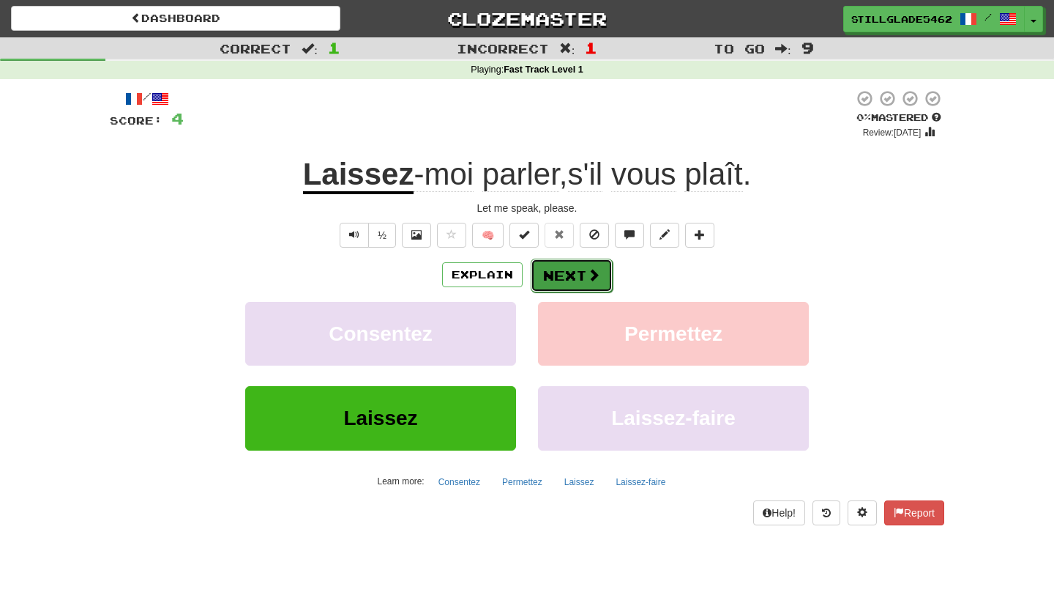
click at [569, 273] on button "Next" at bounding box center [572, 275] width 82 height 34
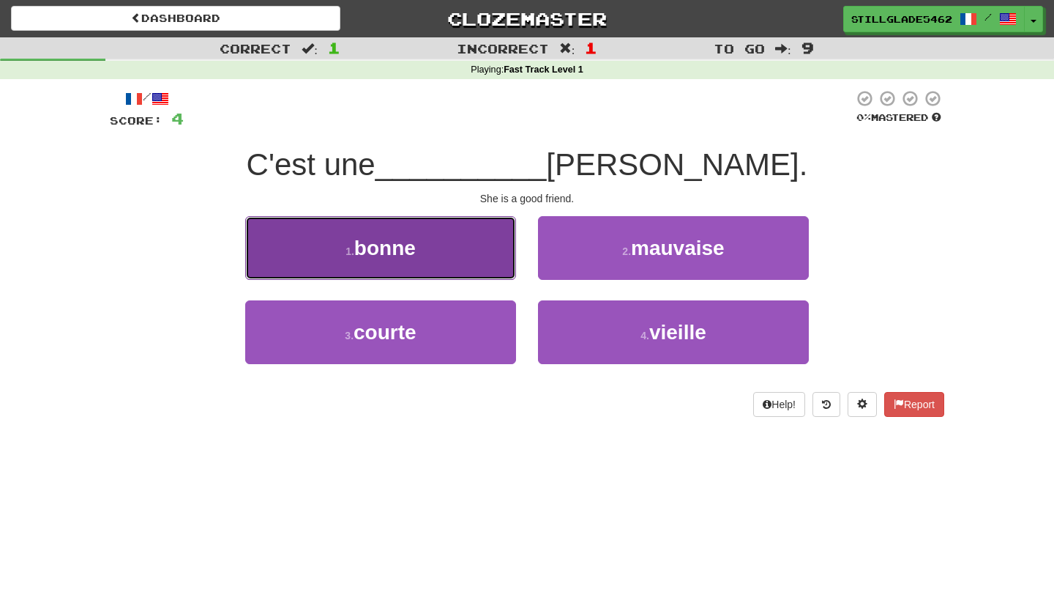
click at [360, 229] on button "1 . bonne" at bounding box center [380, 248] width 271 height 64
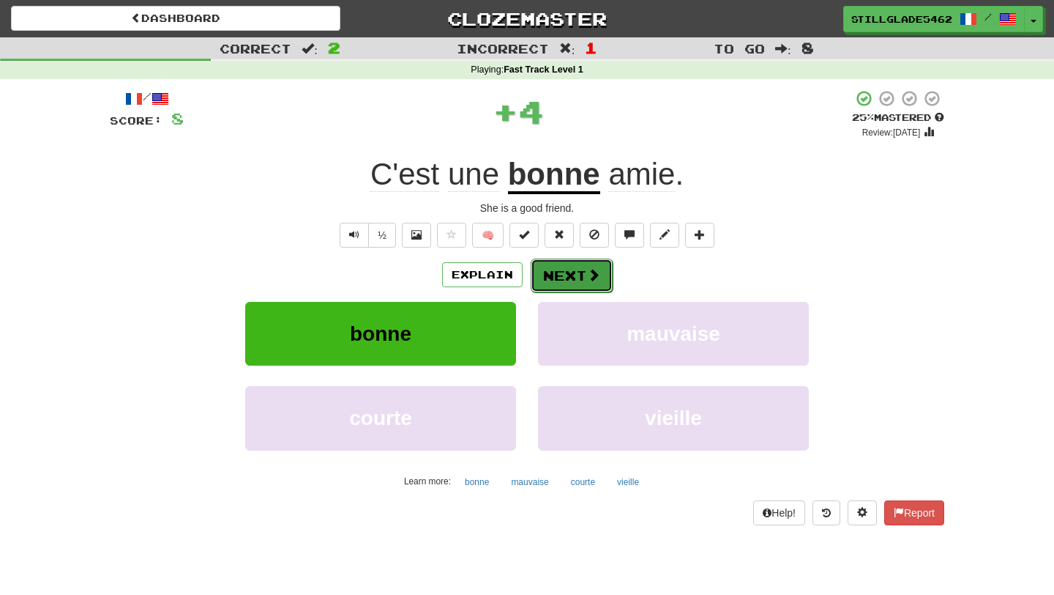
click at [592, 266] on button "Next" at bounding box center [572, 275] width 82 height 34
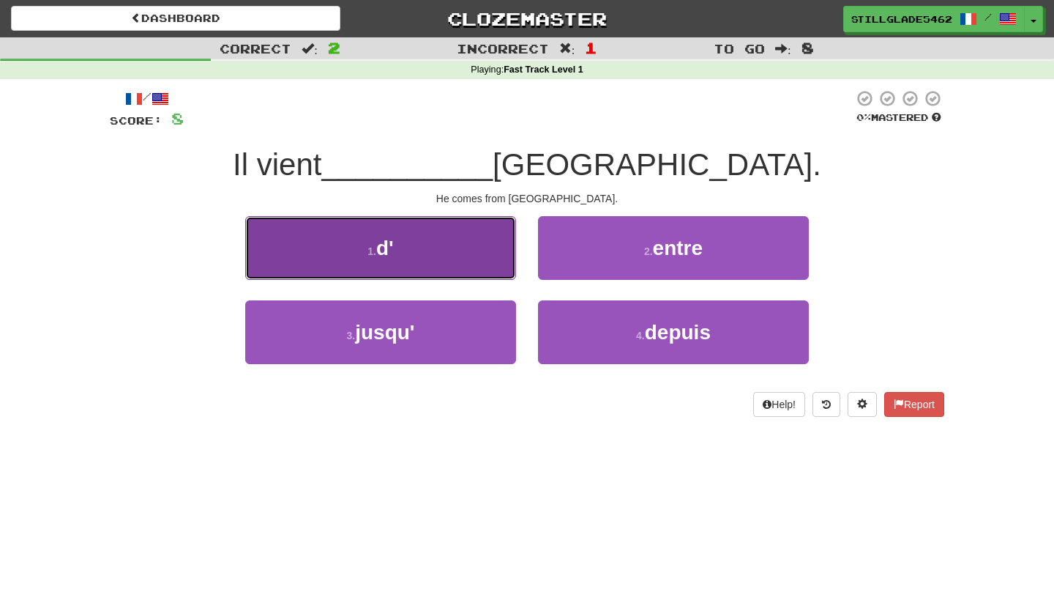
click at [424, 233] on button "1 . d'" at bounding box center [380, 248] width 271 height 64
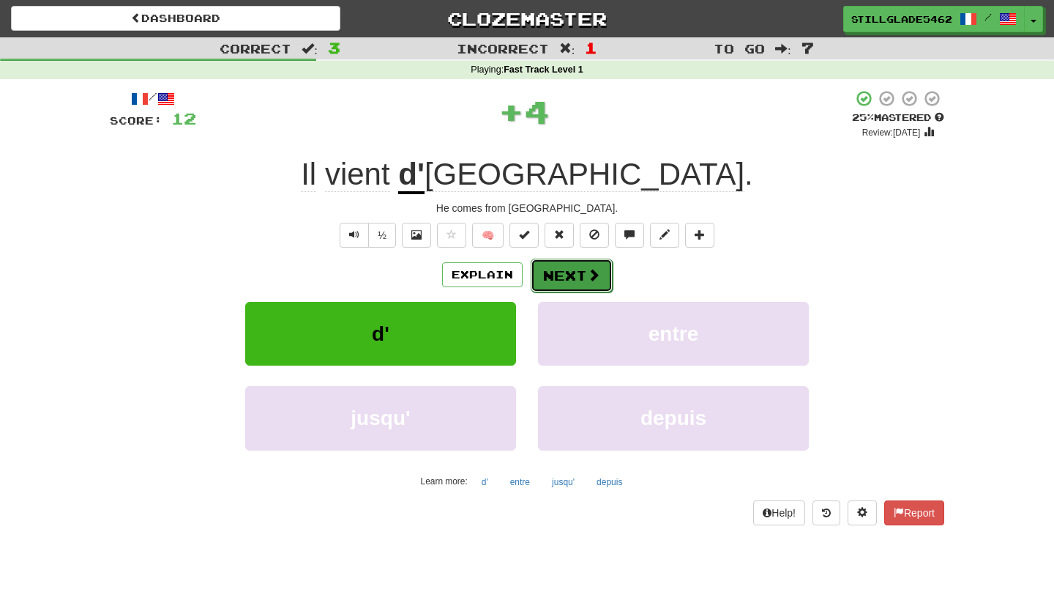
click at [551, 286] on button "Next" at bounding box center [572, 275] width 82 height 34
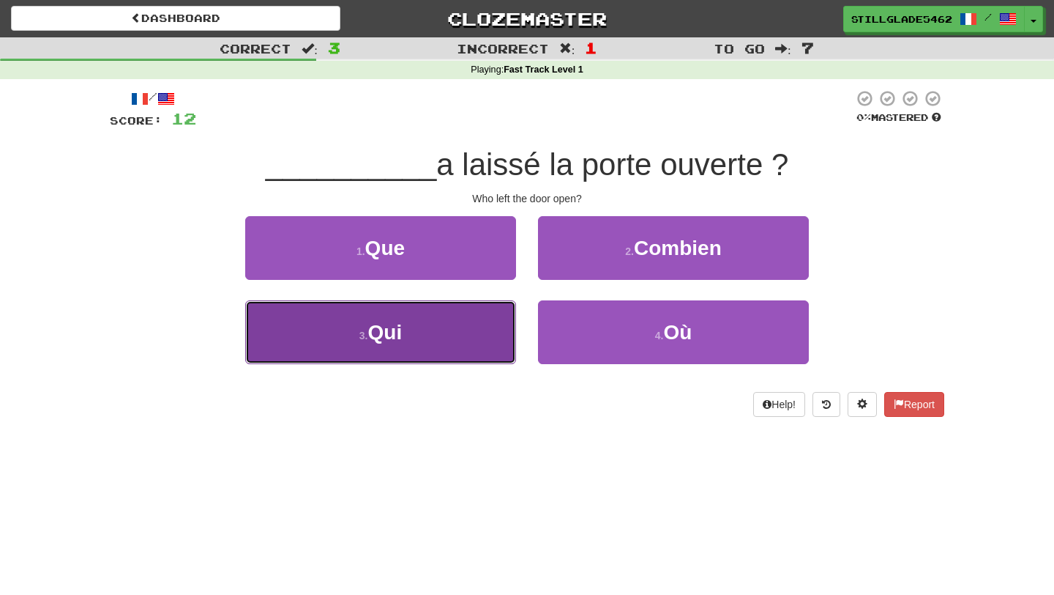
click at [457, 333] on button "3 . Qui" at bounding box center [380, 332] width 271 height 64
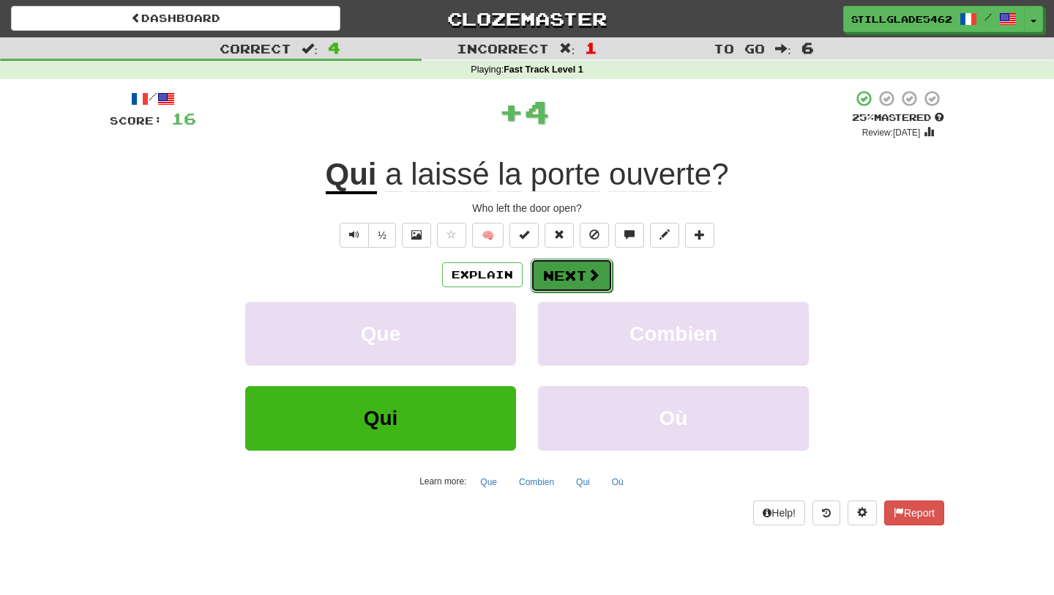
click at [551, 275] on button "Next" at bounding box center [572, 275] width 82 height 34
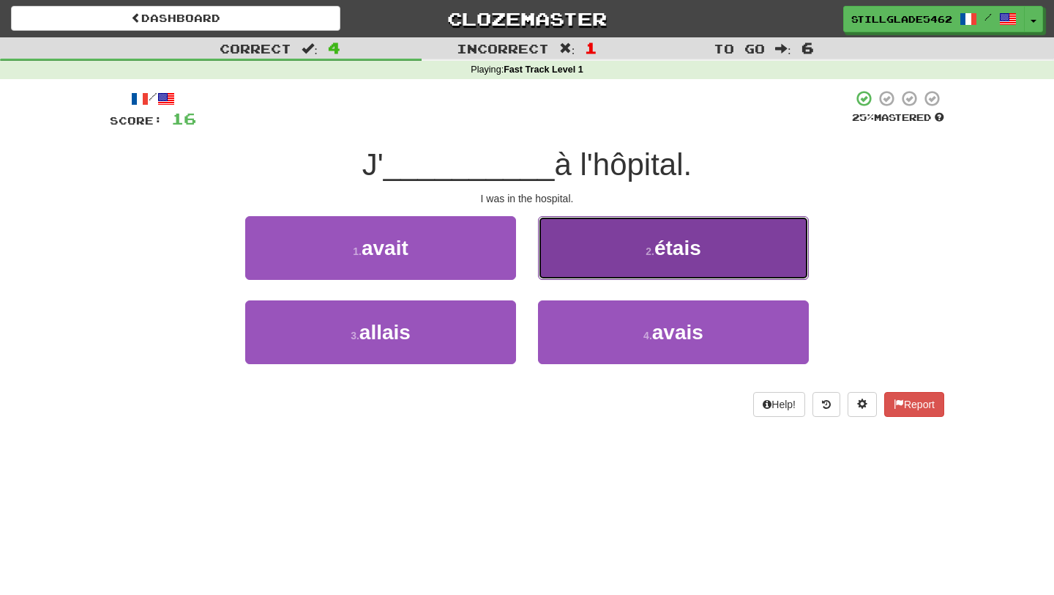
click at [653, 239] on button "2 . étais" at bounding box center [673, 248] width 271 height 64
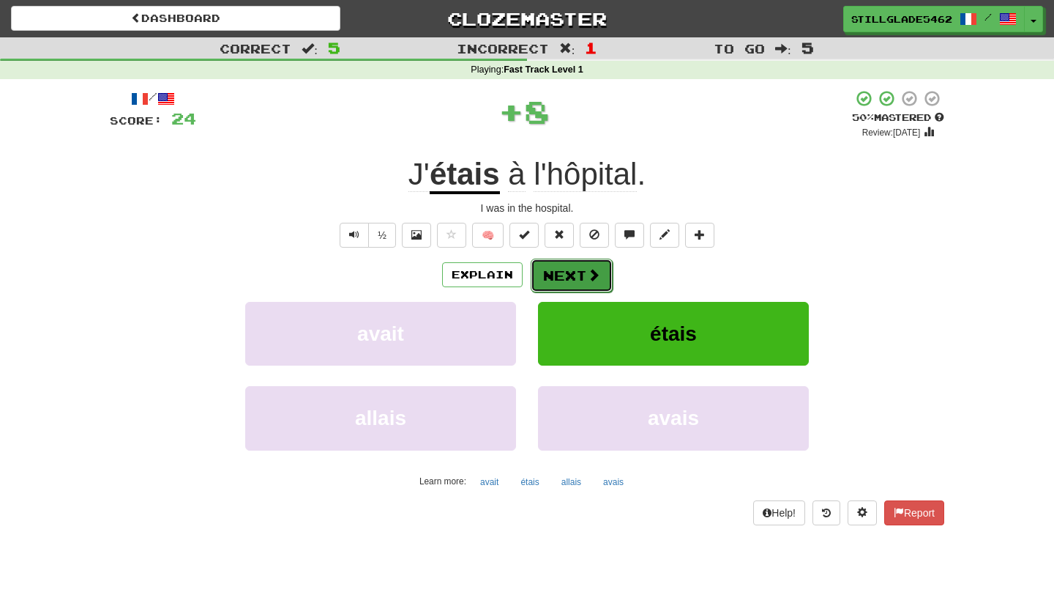
click at [574, 267] on button "Next" at bounding box center [572, 275] width 82 height 34
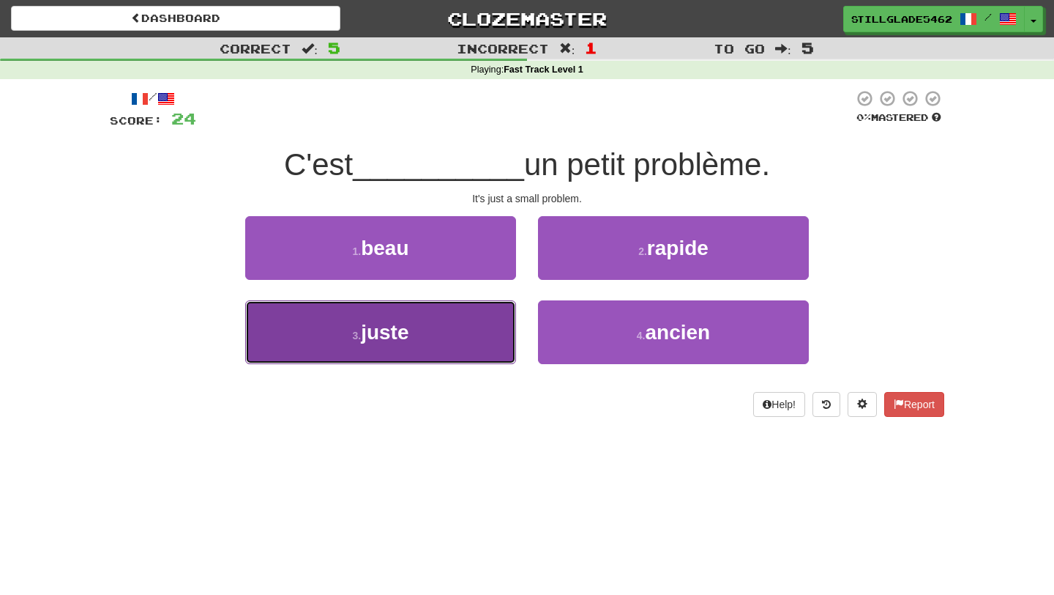
click at [478, 341] on button "3 . juste" at bounding box center [380, 332] width 271 height 64
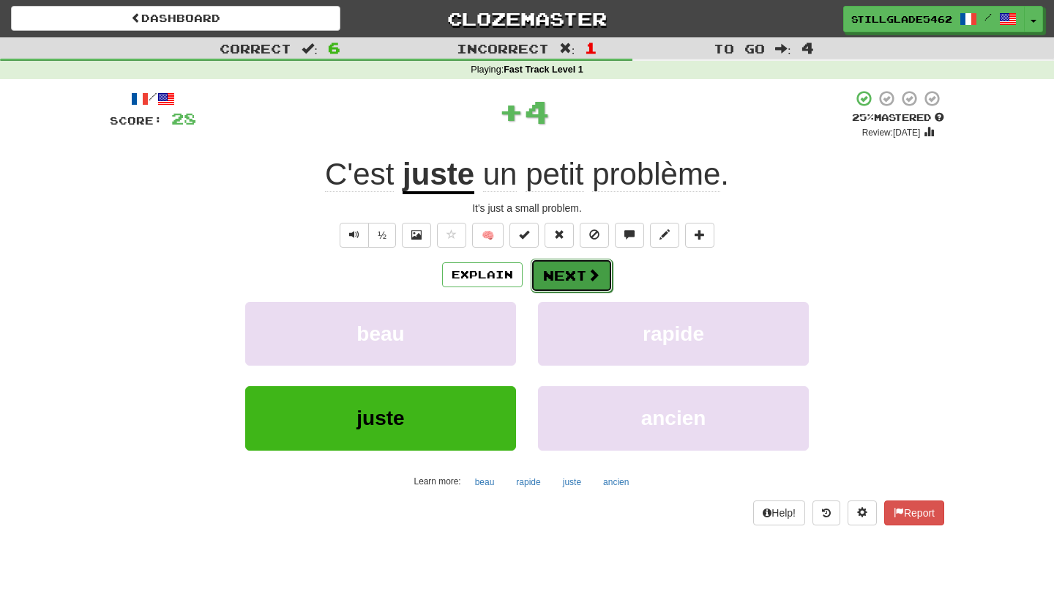
click at [567, 268] on button "Next" at bounding box center [572, 275] width 82 height 34
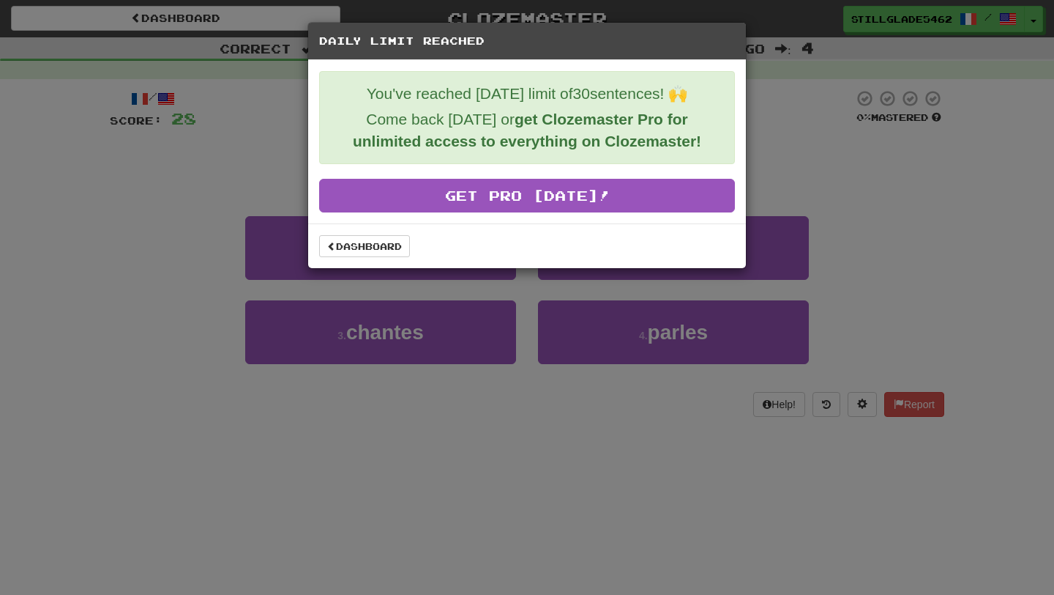
click at [485, 393] on div "Daily Limit Reached You've reached [DATE] limit of 30 sentences! 🙌 Come back [D…" at bounding box center [527, 297] width 1054 height 595
